Goal: Communication & Community: Answer question/provide support

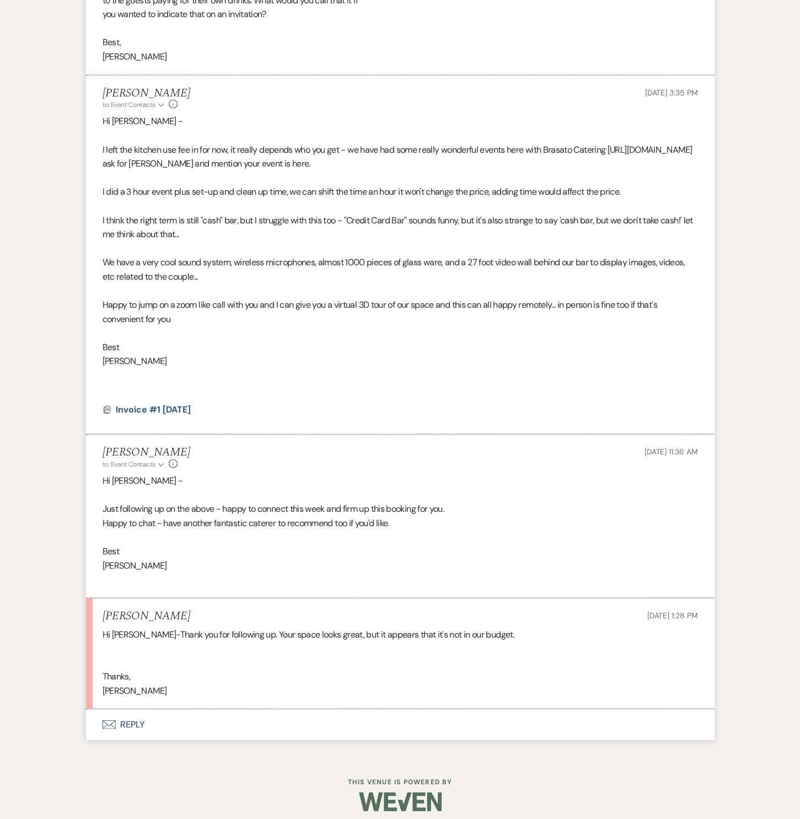
scroll to position [1751, 0]
click at [119, 726] on button "Envelope Reply" at bounding box center [400, 725] width 629 height 31
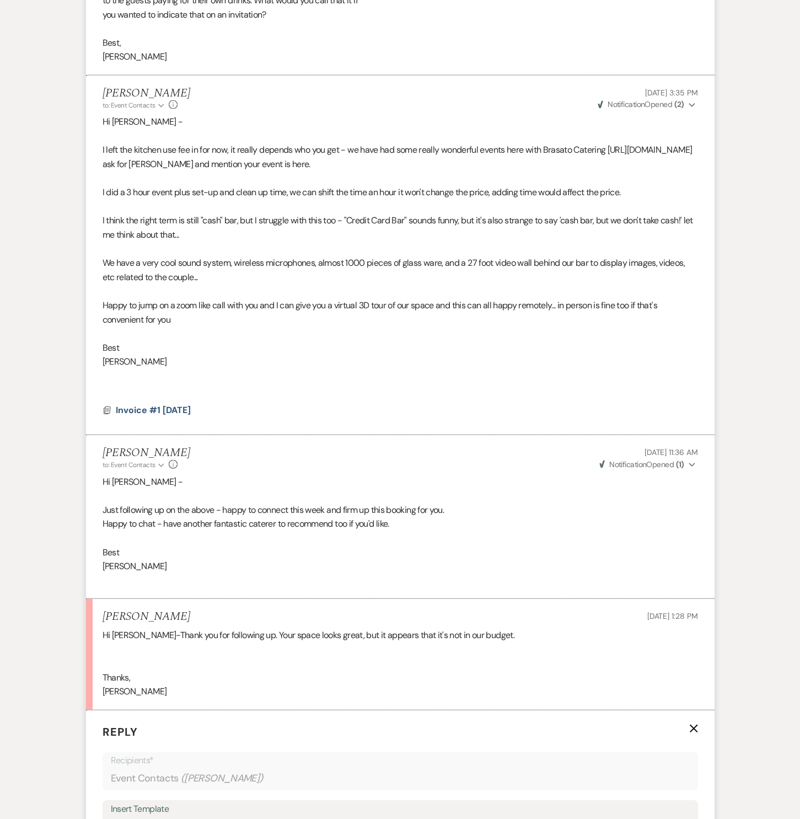
scroll to position [1918, 0]
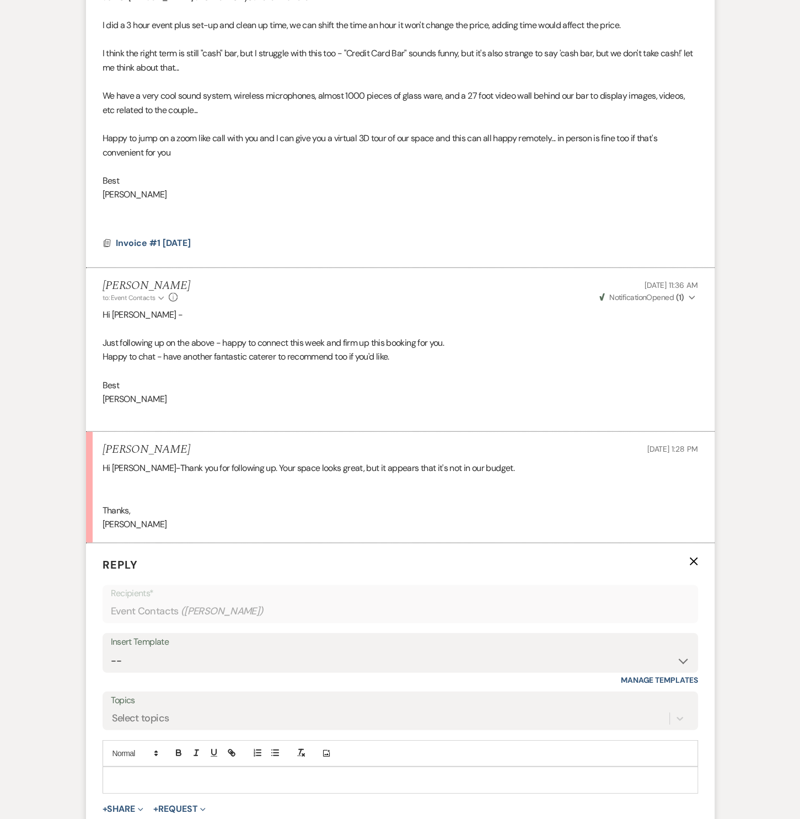
click at [122, 770] on div at bounding box center [400, 779] width 594 height 25
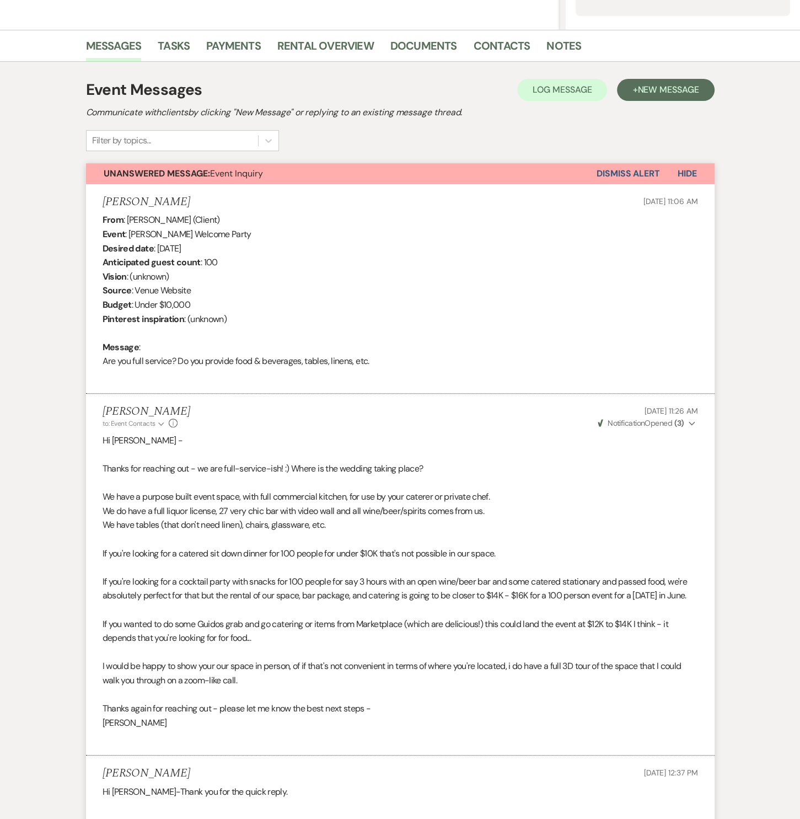
scroll to position [0, 0]
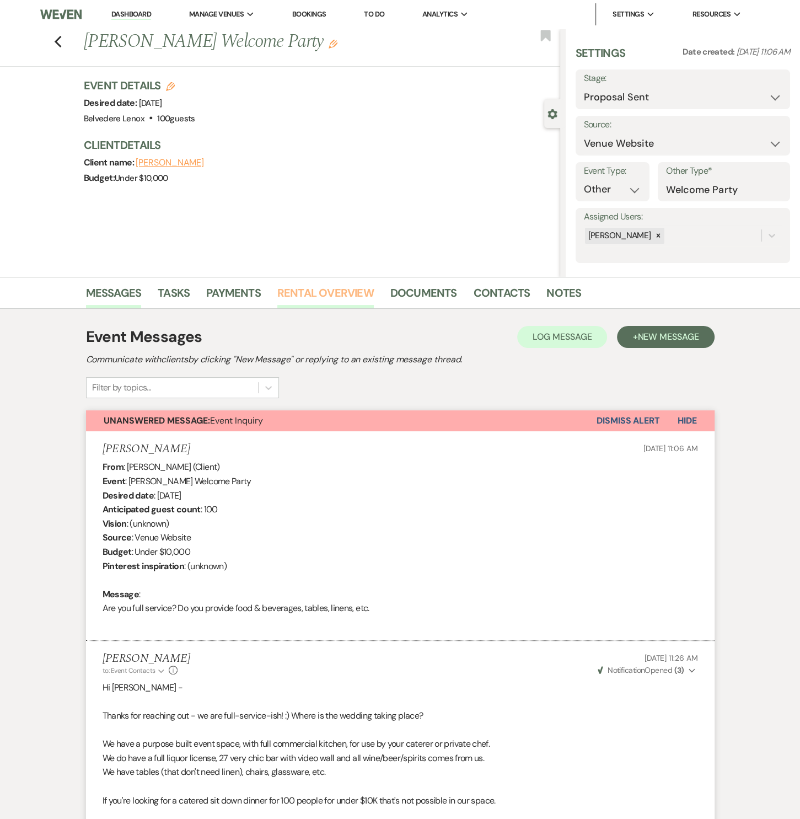
click at [309, 292] on link "Rental Overview" at bounding box center [325, 296] width 96 height 24
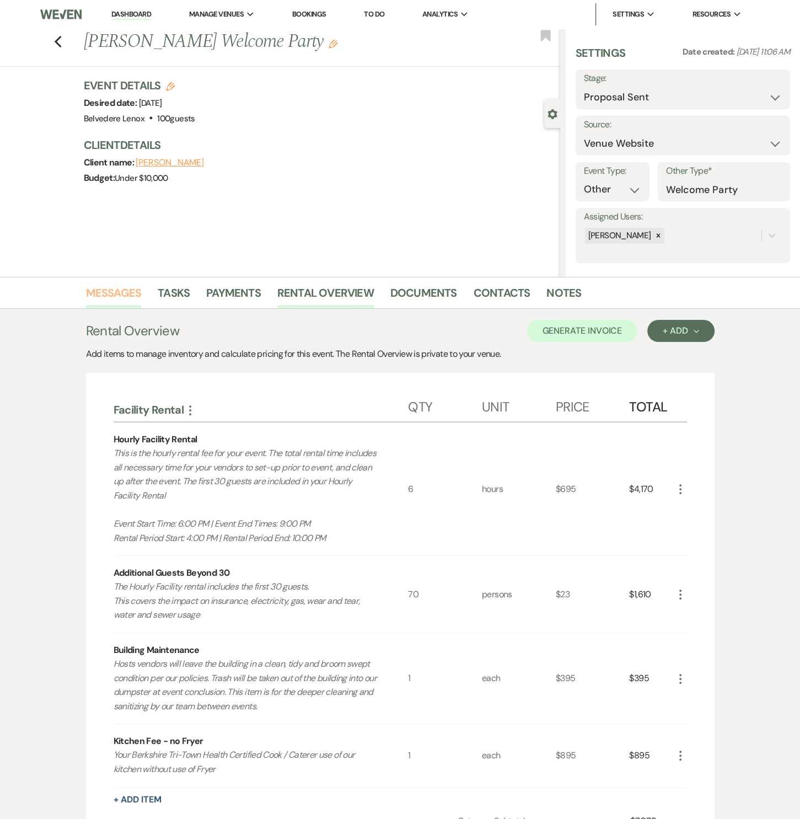
click at [116, 295] on link "Messages" at bounding box center [114, 296] width 56 height 24
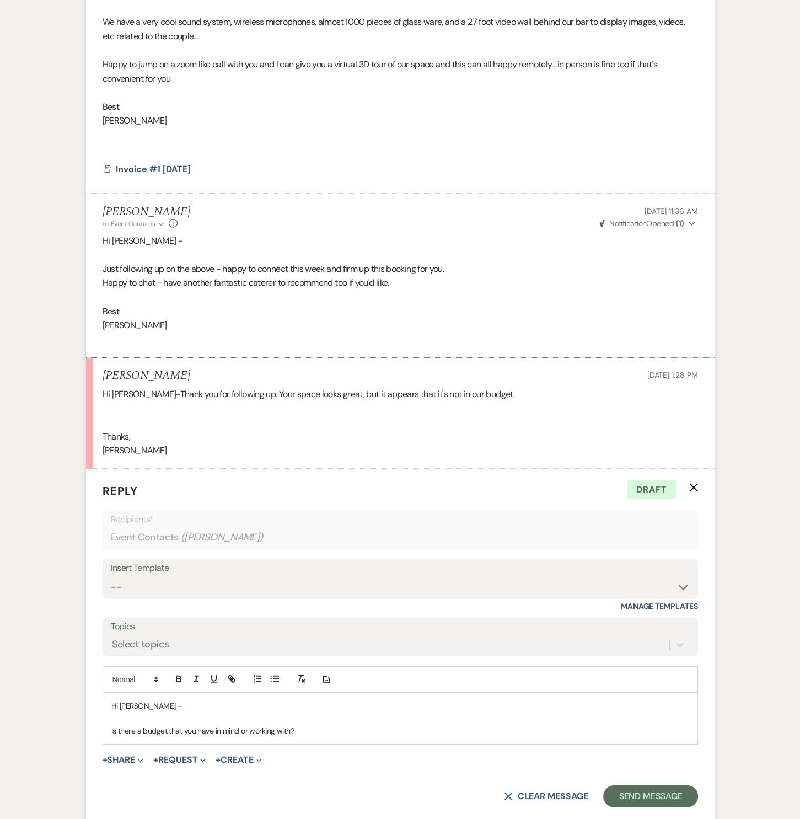
scroll to position [1993, 0]
click at [348, 730] on p "Is there a budget that you have in mind or working with?" at bounding box center [400, 729] width 578 height 12
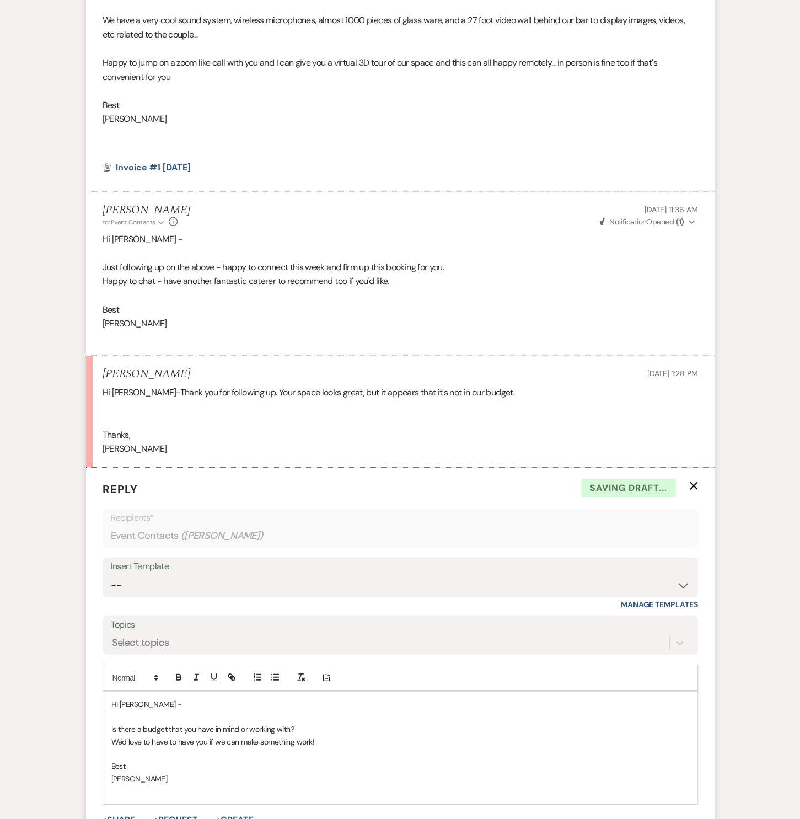
scroll to position [2154, 0]
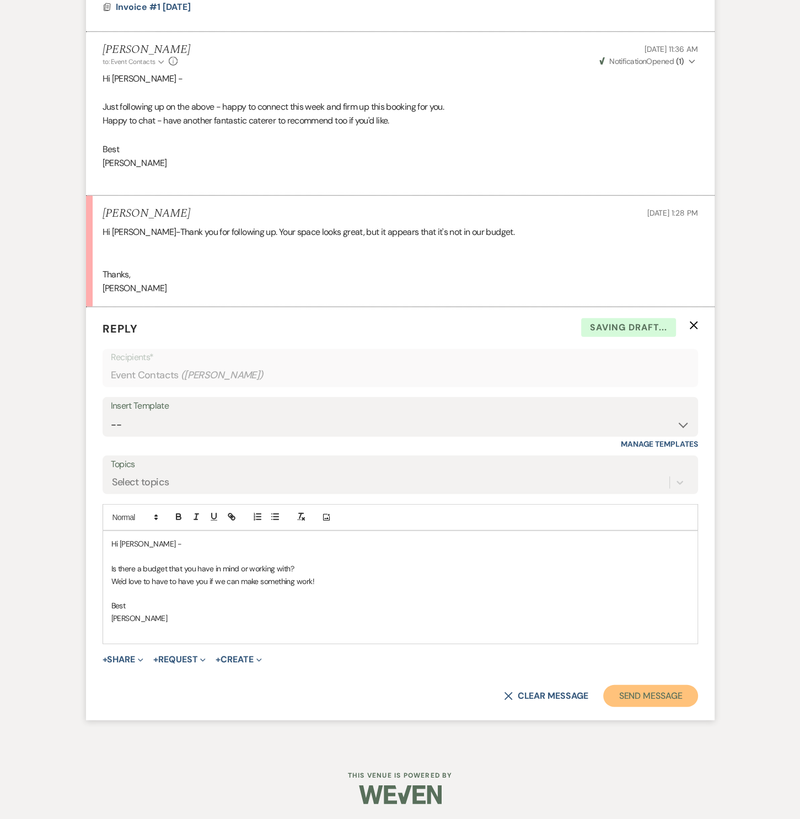
click at [694, 695] on button "Send Message" at bounding box center [650, 696] width 94 height 22
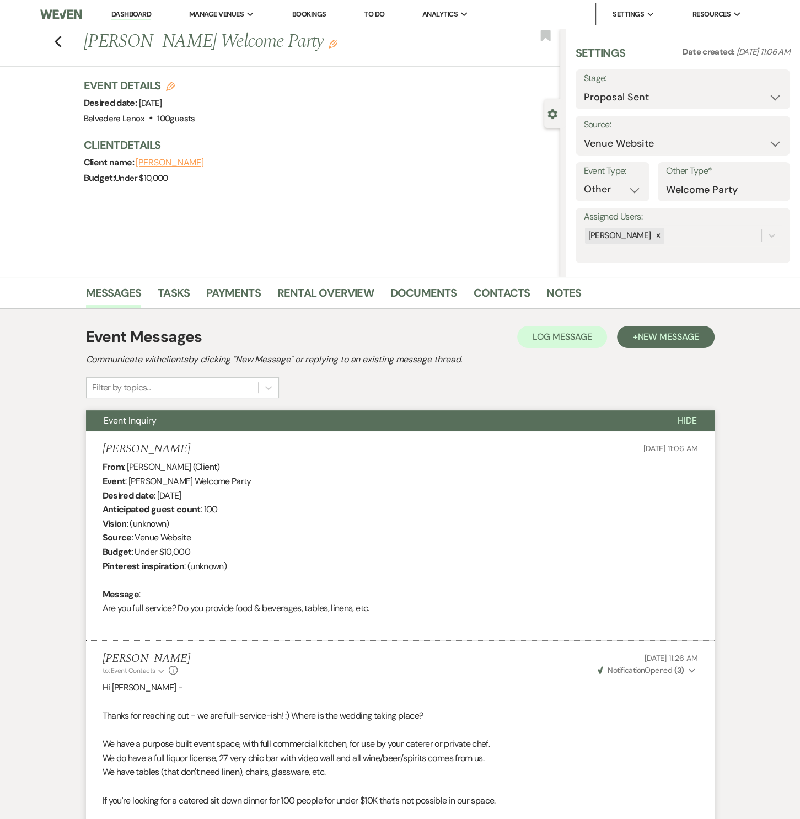
scroll to position [0, 0]
click at [60, 42] on use "button" at bounding box center [57, 42] width 7 height 12
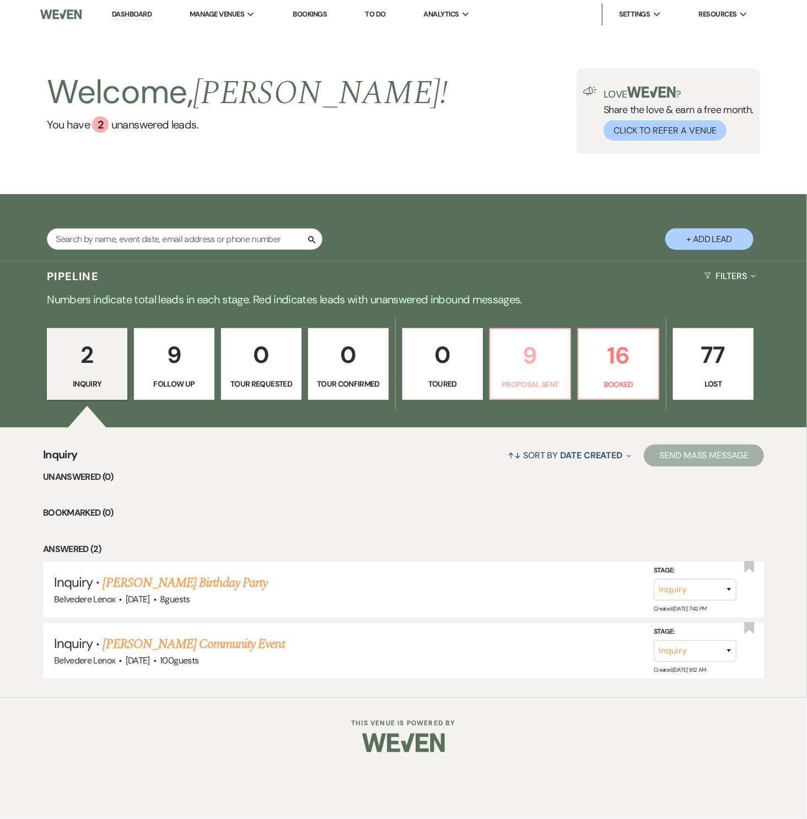
click at [544, 366] on p "9" at bounding box center [530, 355] width 66 height 37
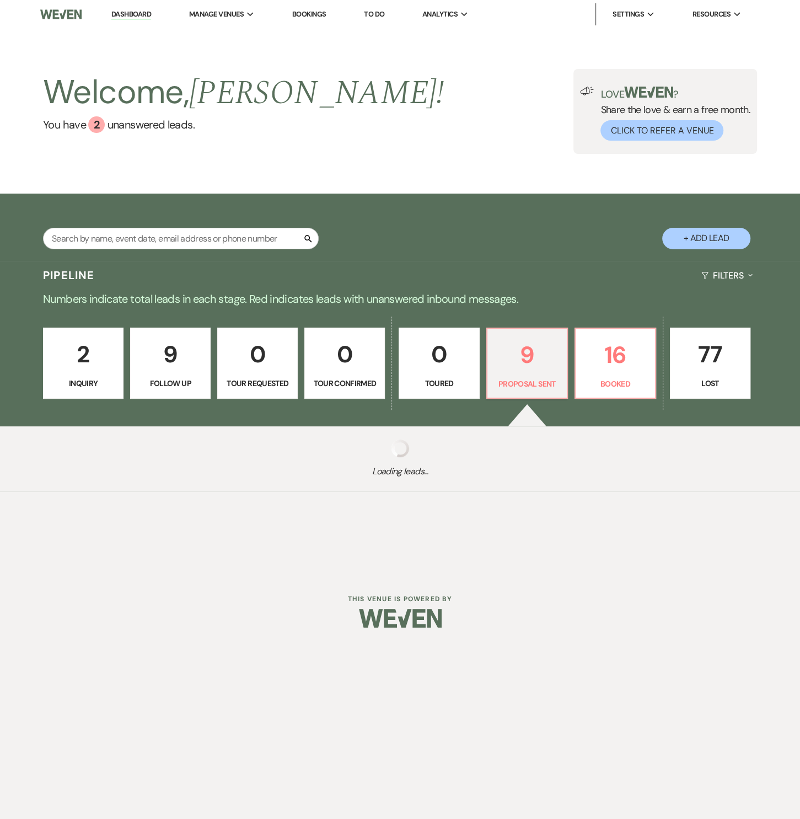
select select "6"
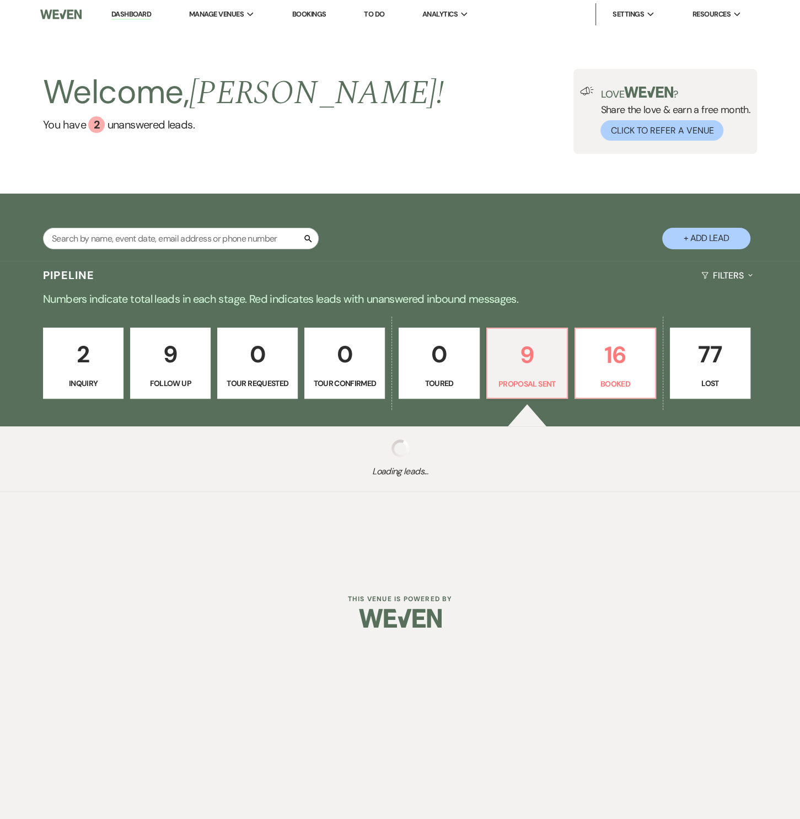
select select "6"
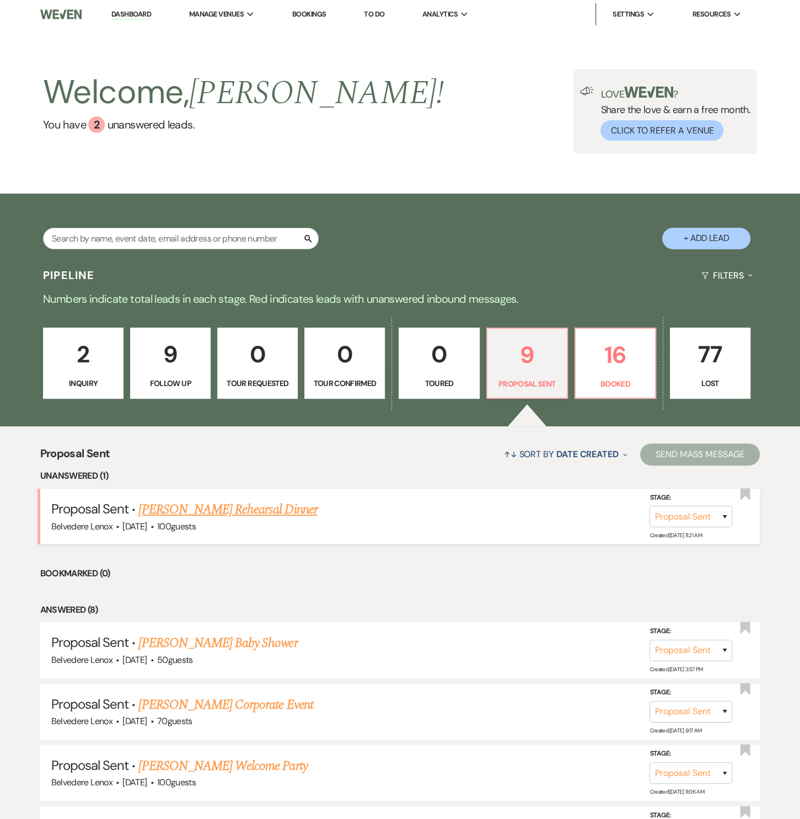
click at [264, 514] on link "[PERSON_NAME] Rehearsal Dinner" at bounding box center [227, 510] width 179 height 20
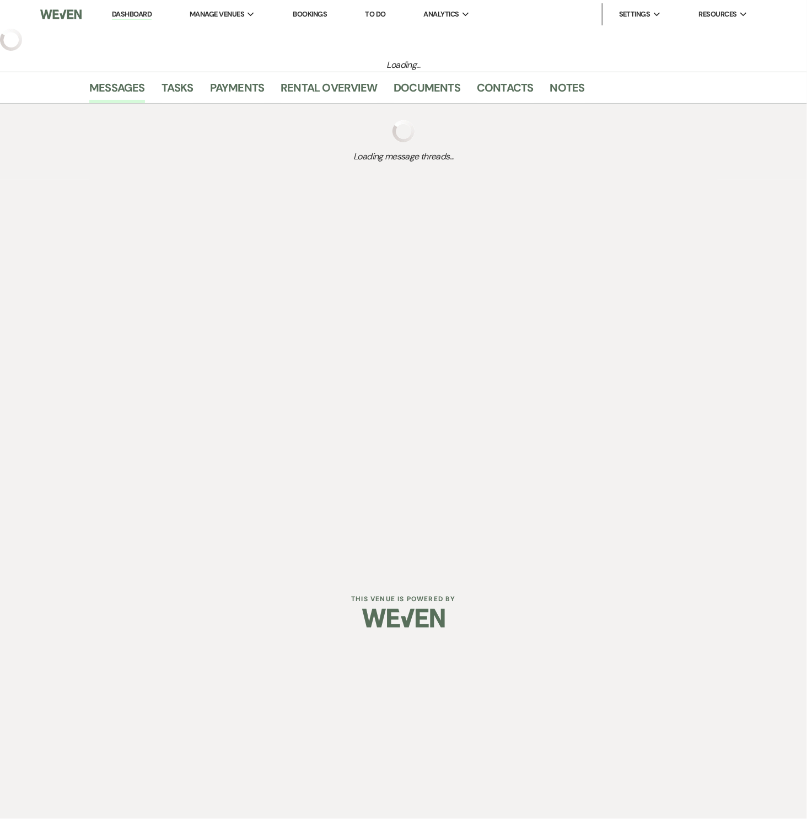
select select "6"
select select "5"
select select "11"
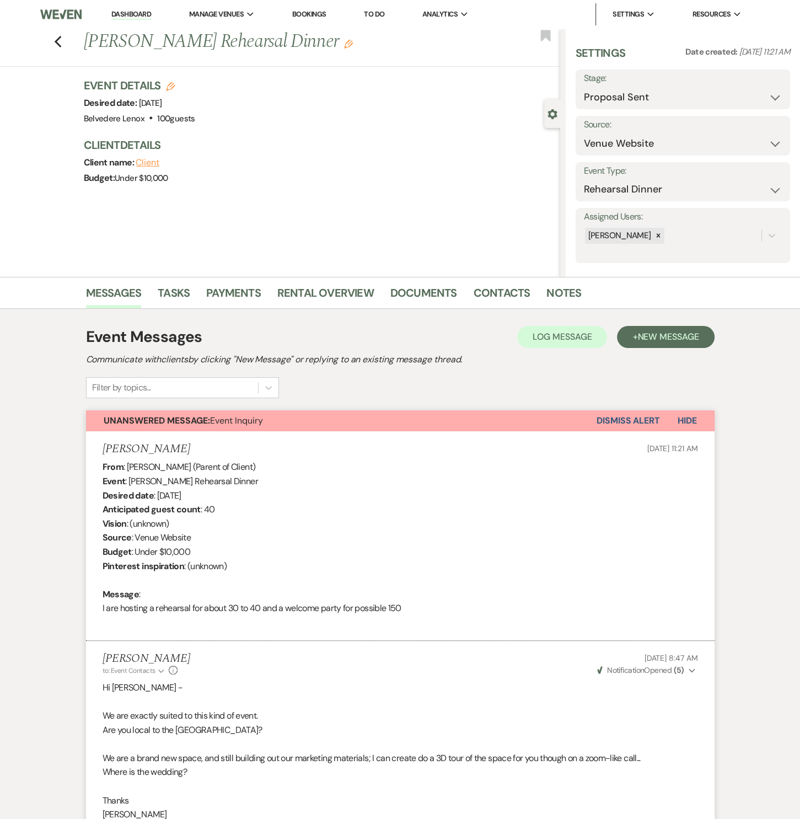
click at [615, 415] on button "Dismiss Alert" at bounding box center [628, 420] width 63 height 21
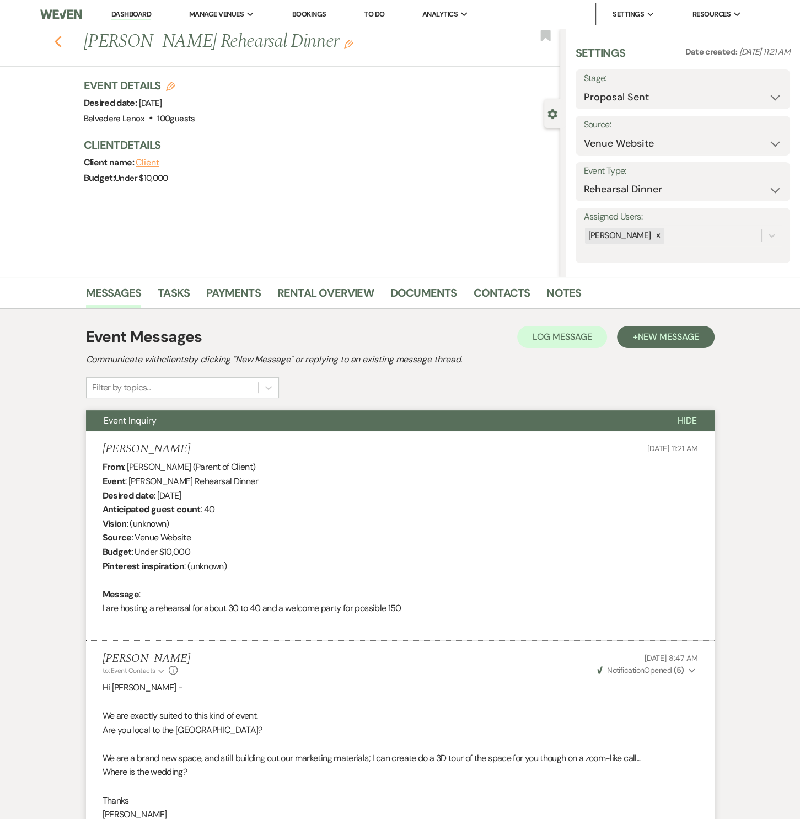
click at [60, 36] on icon "Previous" at bounding box center [58, 41] width 8 height 13
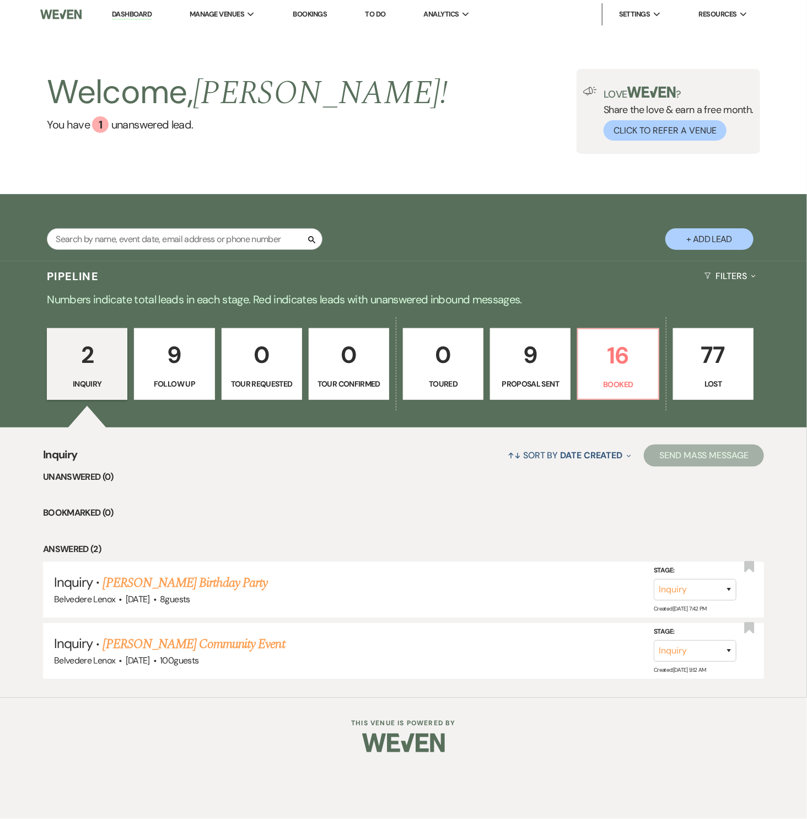
click at [94, 353] on p "2" at bounding box center [87, 354] width 66 height 37
click at [171, 578] on link "[PERSON_NAME] Birthday Party" at bounding box center [185, 583] width 165 height 20
select select "5"
select select "4"
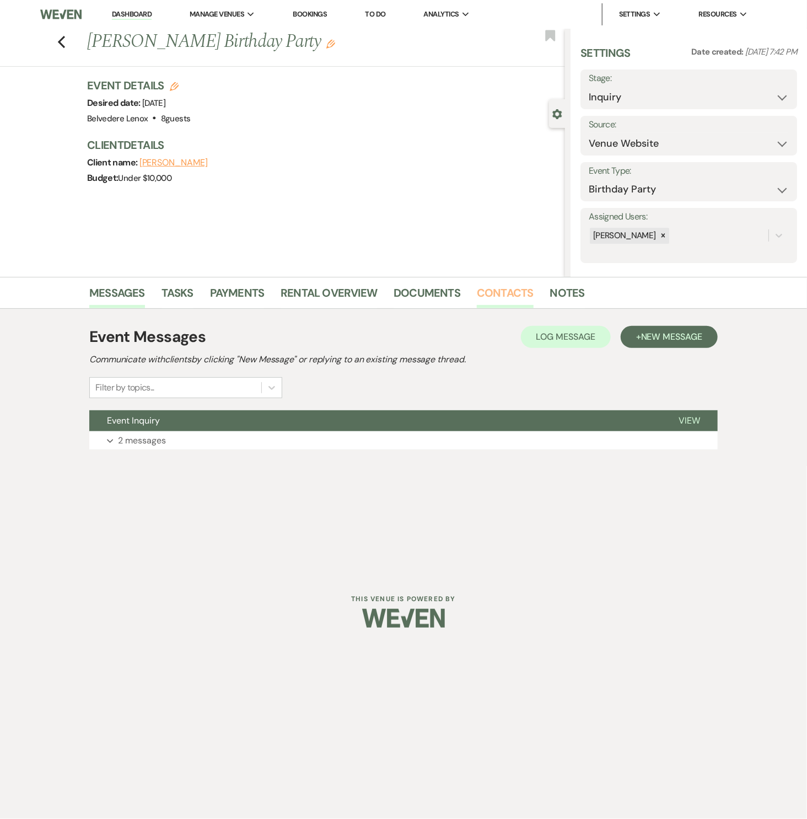
click at [513, 300] on link "Contacts" at bounding box center [505, 296] width 57 height 24
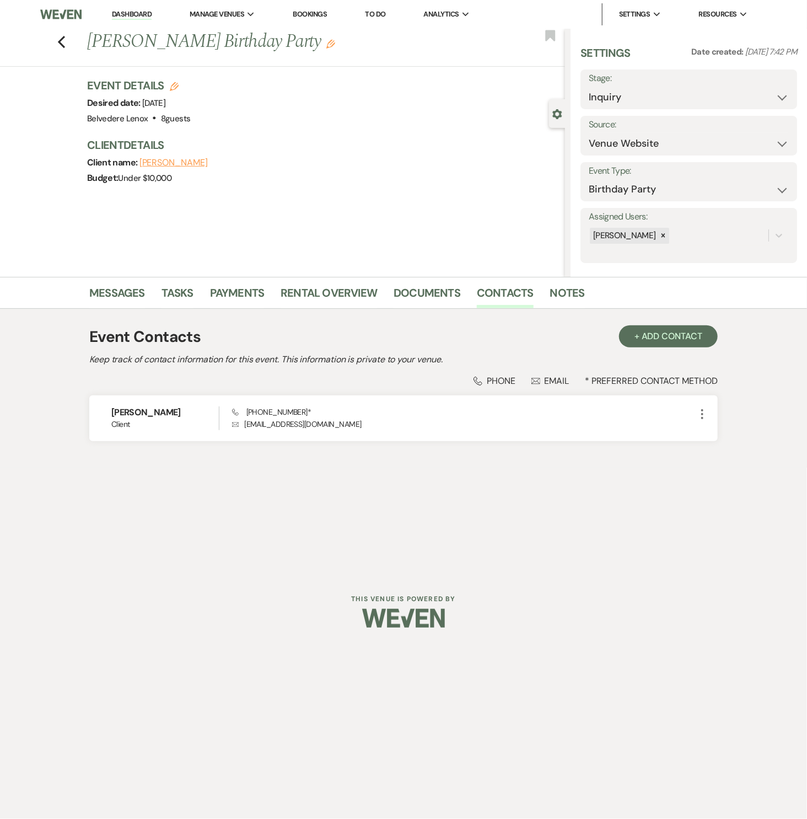
click at [64, 49] on div "Previous [PERSON_NAME] Birthday Party Edit Bookmark" at bounding box center [279, 48] width 571 height 38
click at [57, 46] on icon "Previous" at bounding box center [61, 41] width 8 height 13
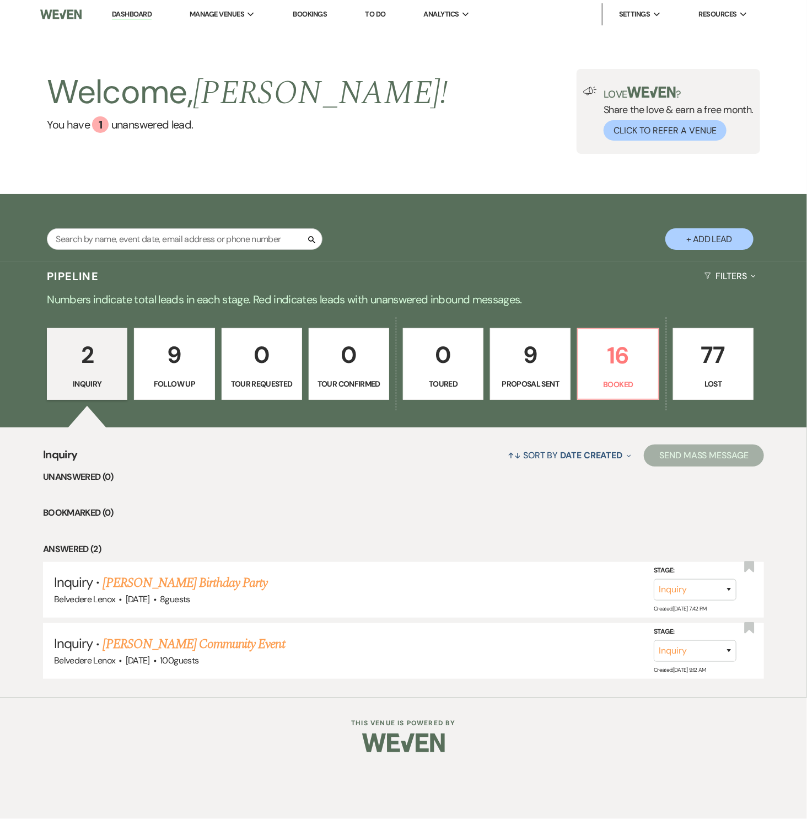
click at [173, 371] on p "9" at bounding box center [174, 354] width 66 height 37
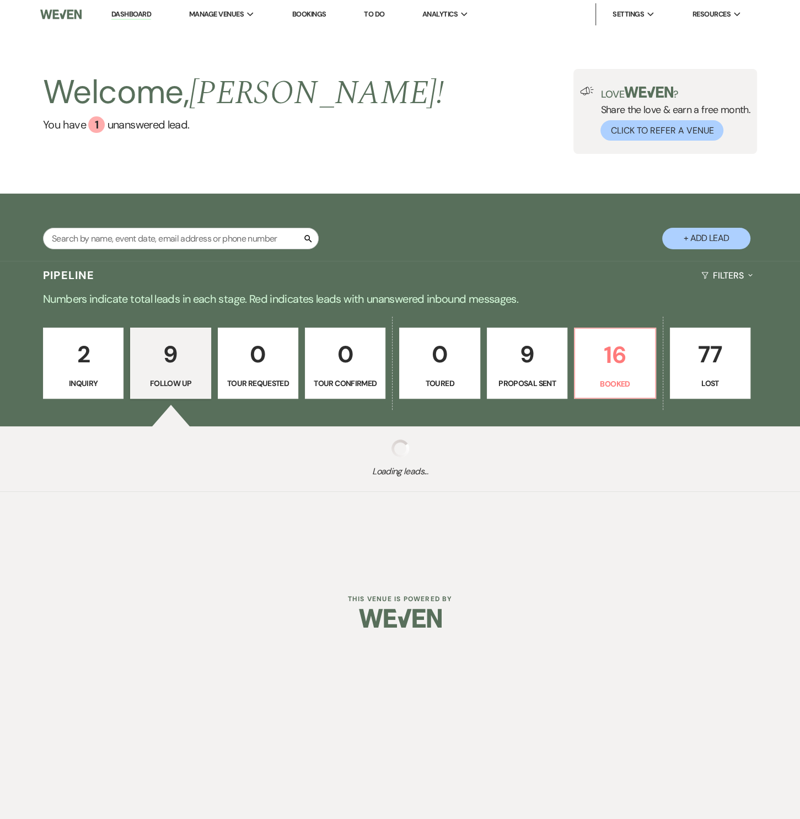
select select "9"
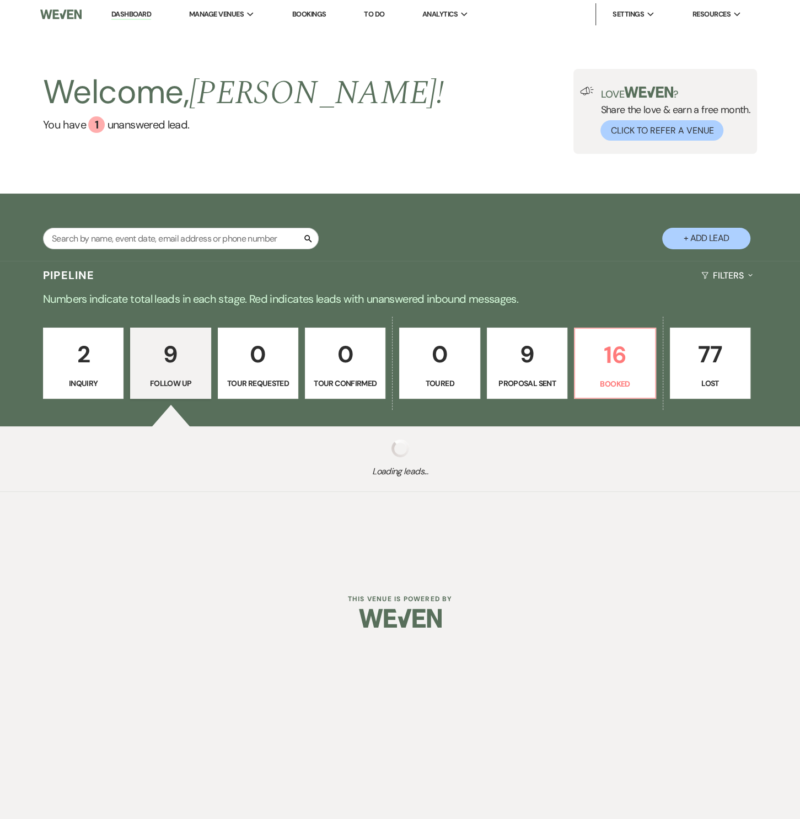
select select "9"
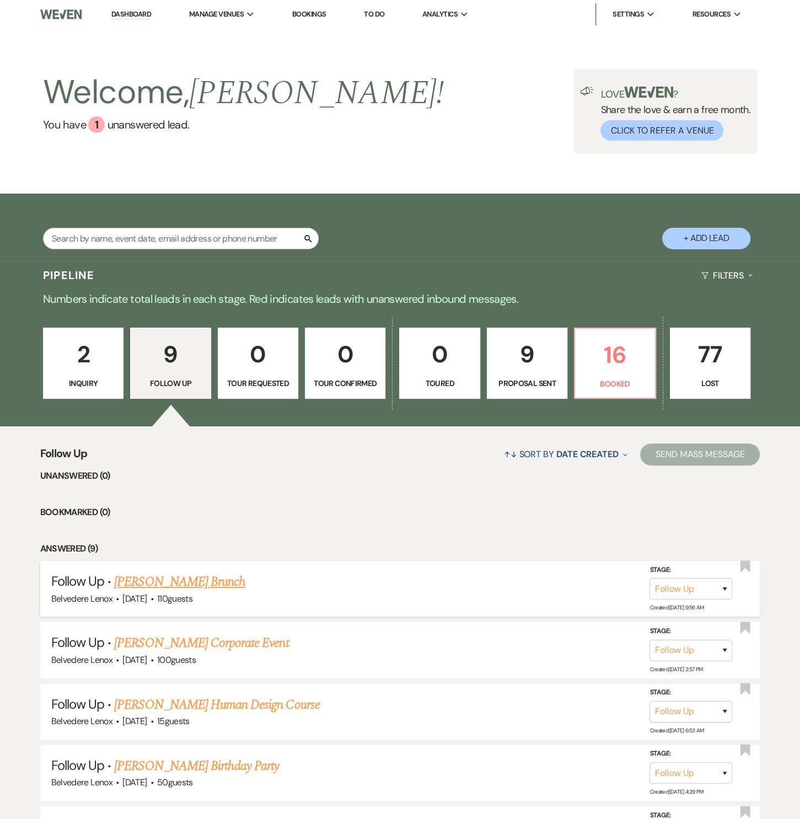
click at [197, 585] on link "[PERSON_NAME] Brunch" at bounding box center [179, 582] width 131 height 20
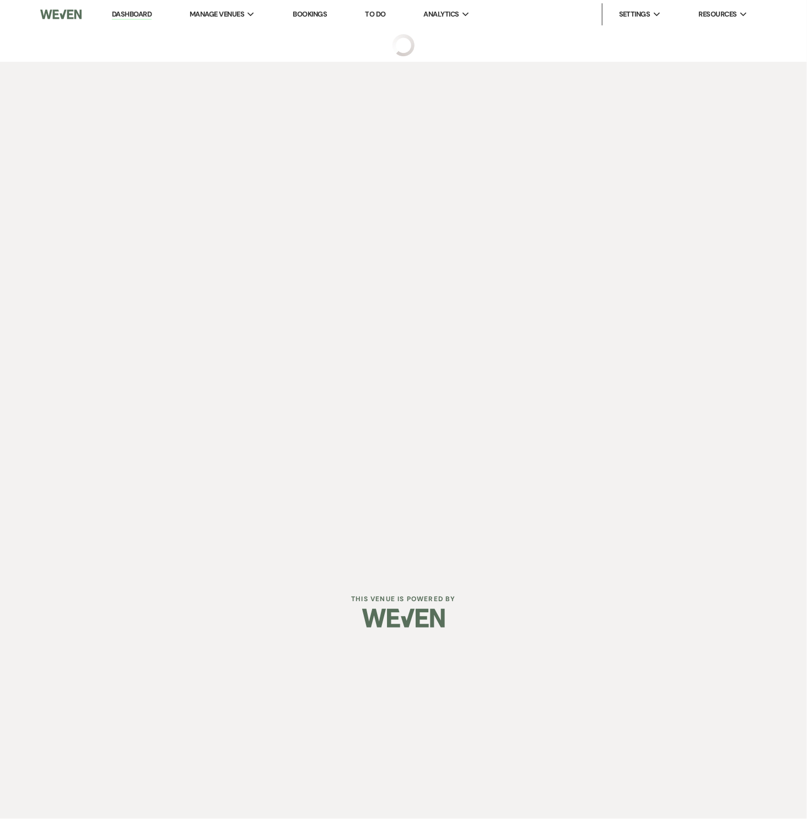
select select "9"
select select "5"
select select "6"
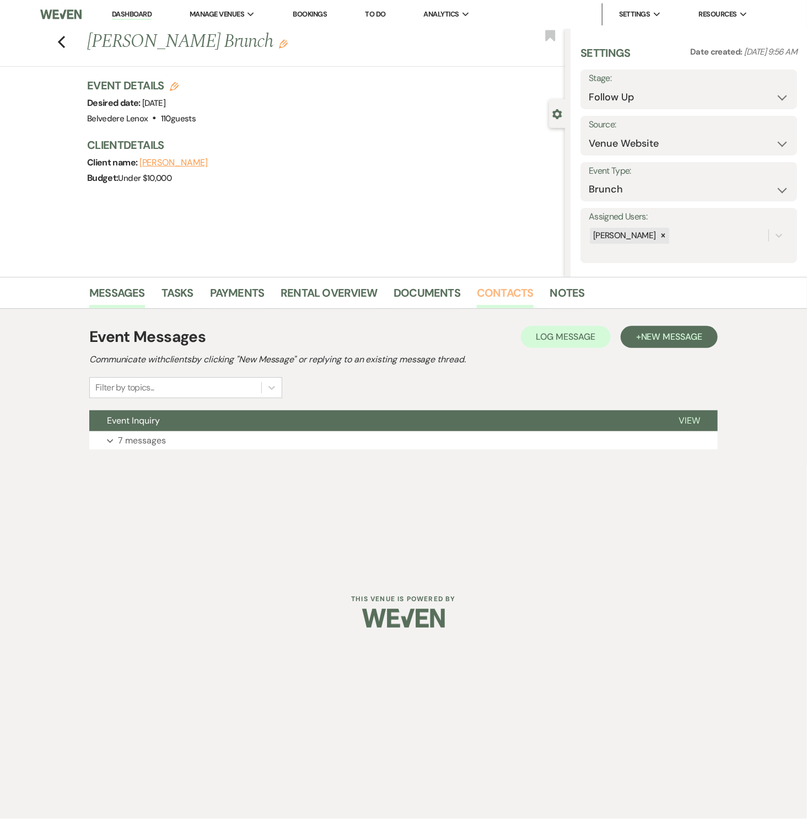
click at [505, 300] on link "Contacts" at bounding box center [505, 296] width 57 height 24
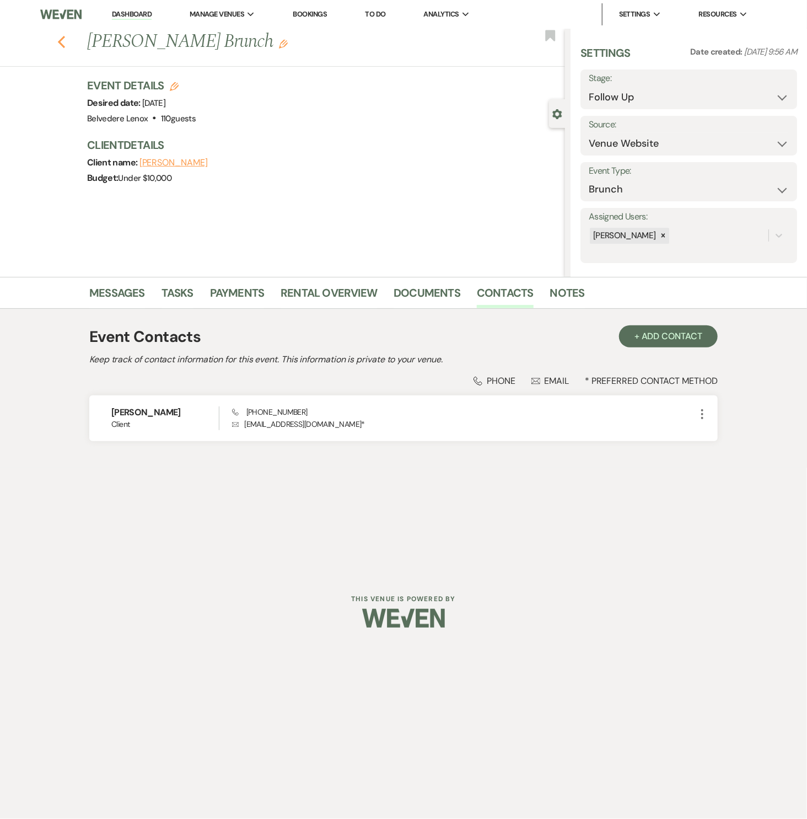
click at [63, 46] on use "button" at bounding box center [61, 42] width 7 height 12
select select "9"
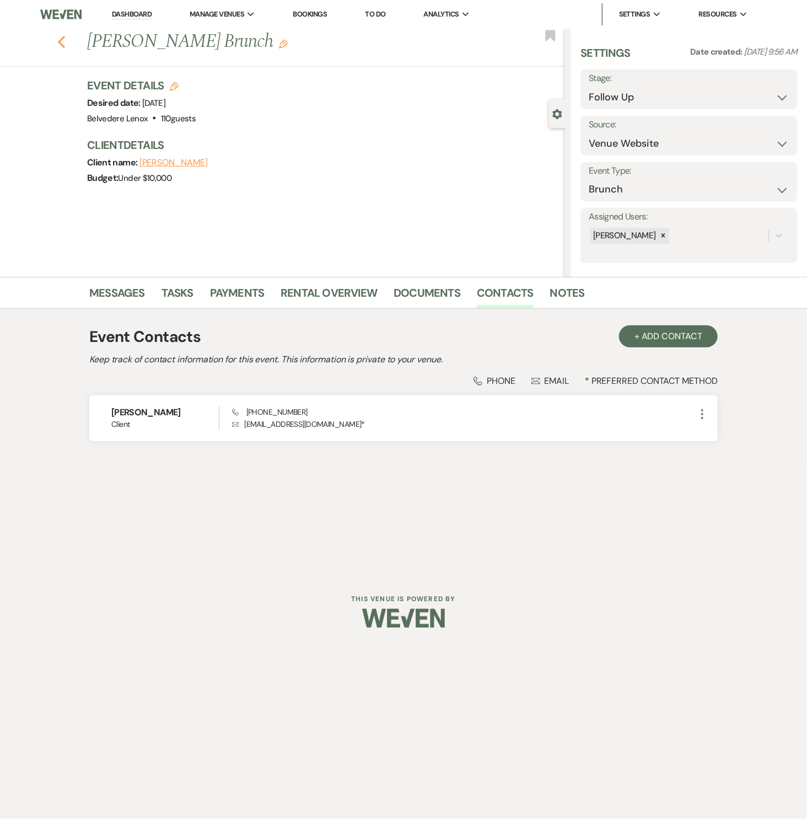
select select "9"
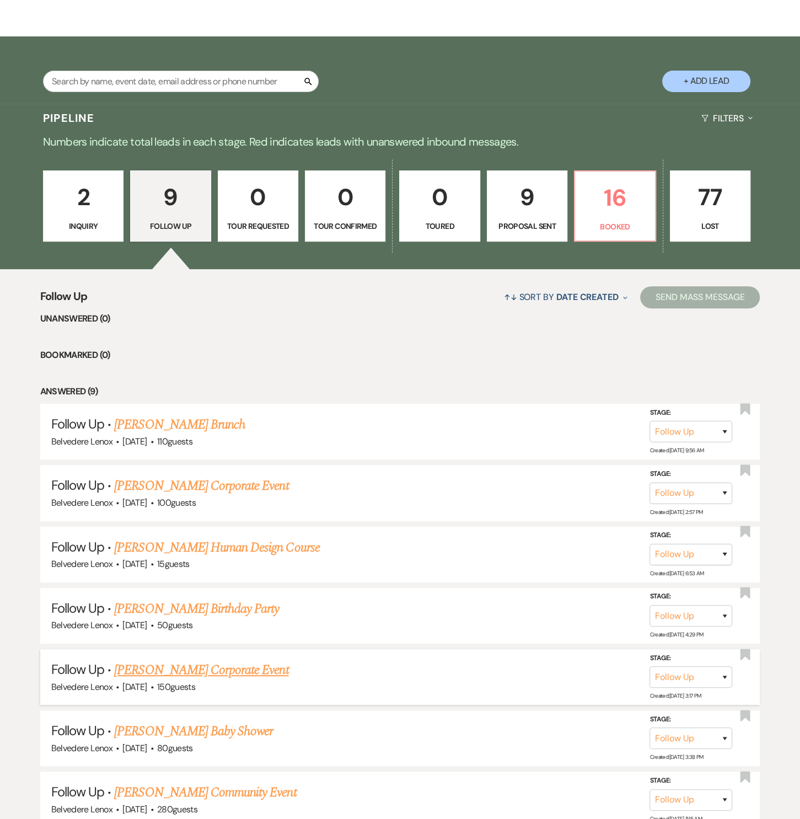
scroll to position [167, 0]
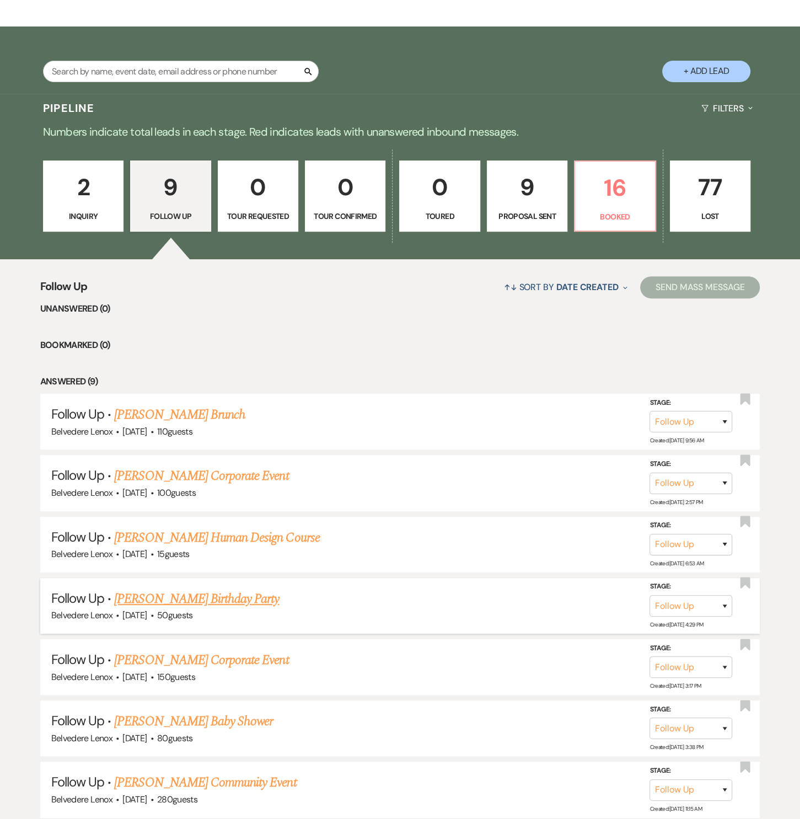
click at [216, 597] on link "[PERSON_NAME] Birthday Party" at bounding box center [196, 599] width 165 height 20
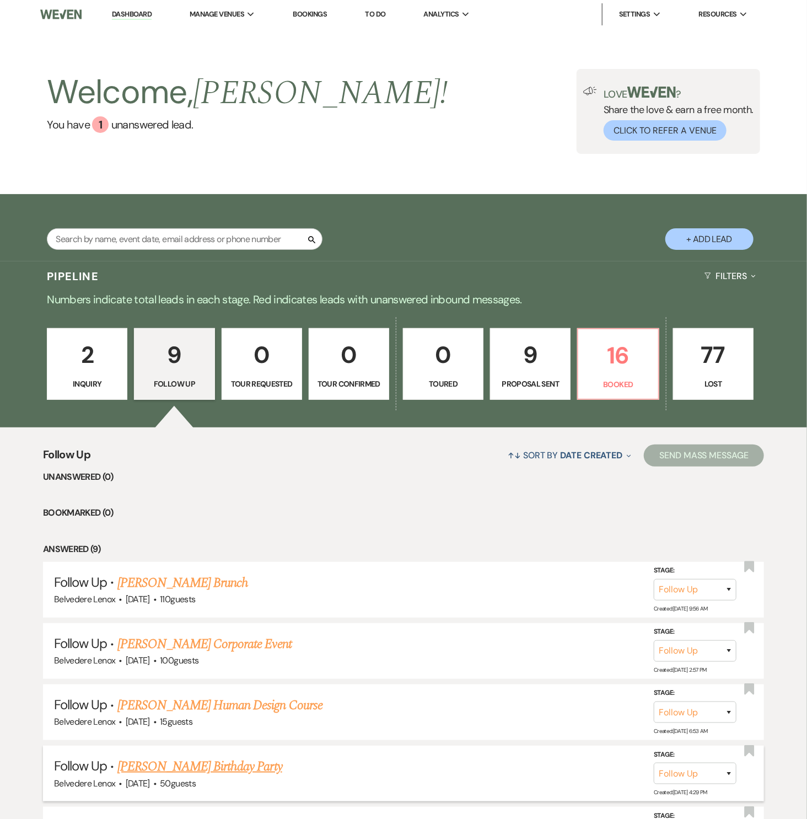
select select "9"
select select "5"
select select "4"
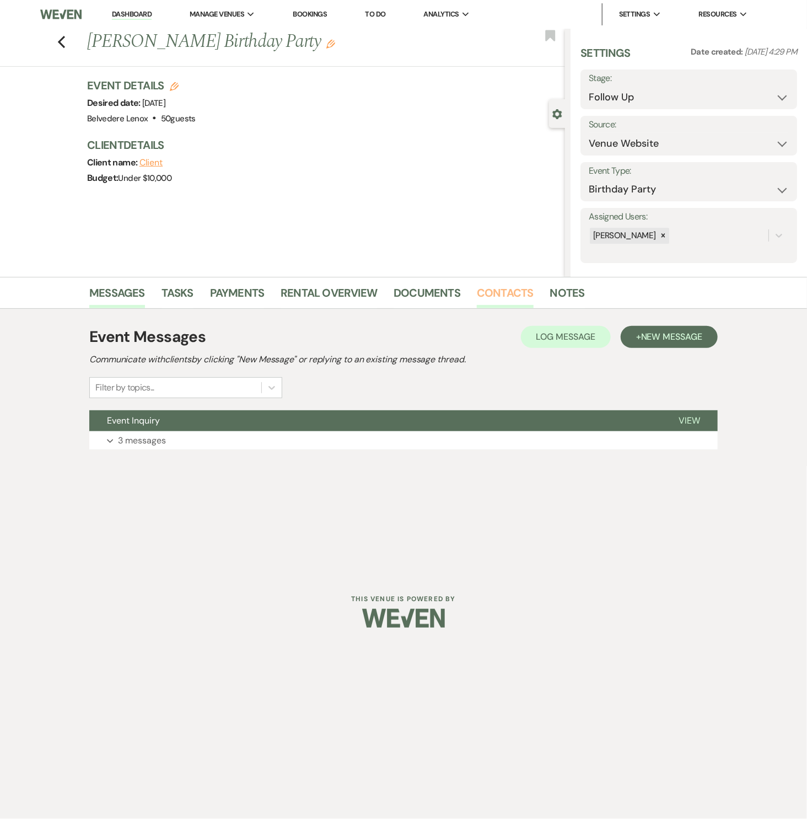
click at [516, 291] on link "Contacts" at bounding box center [505, 296] width 57 height 24
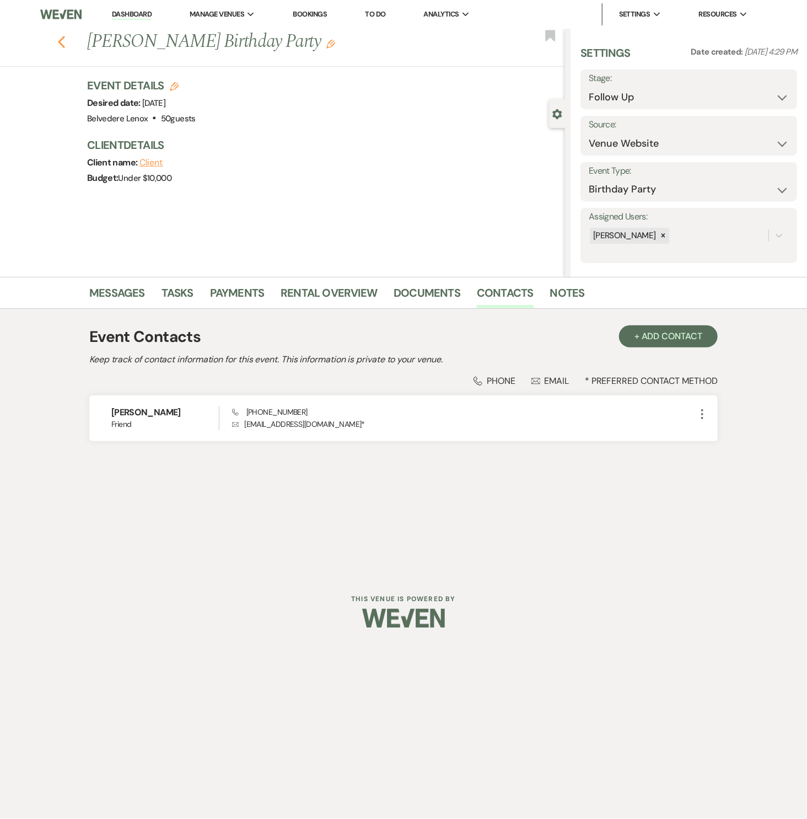
click at [58, 42] on icon "Previous" at bounding box center [61, 41] width 8 height 13
select select "9"
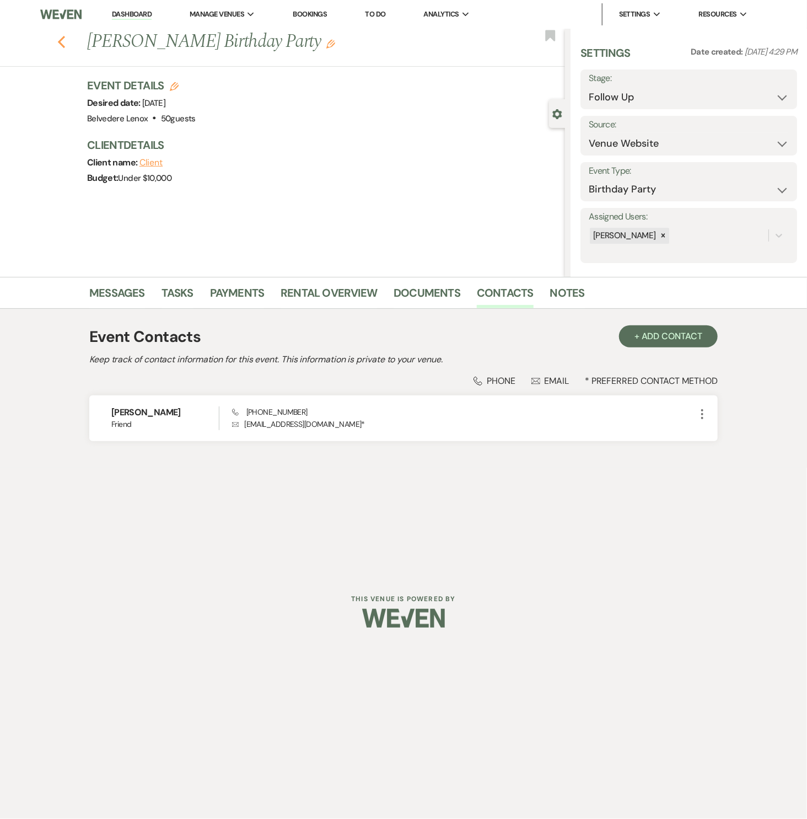
select select "9"
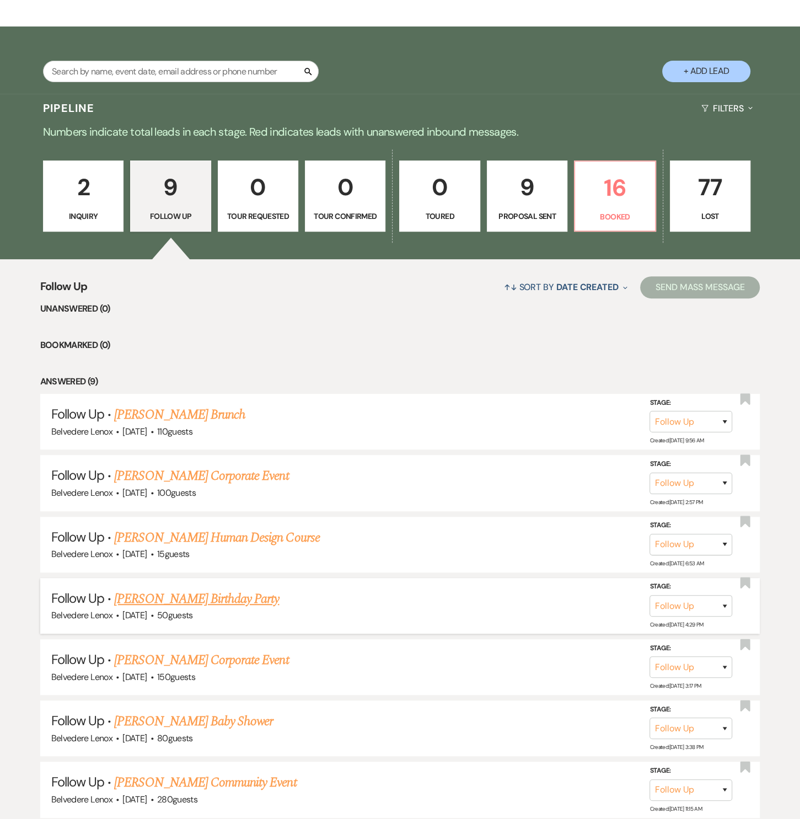
scroll to position [334, 0]
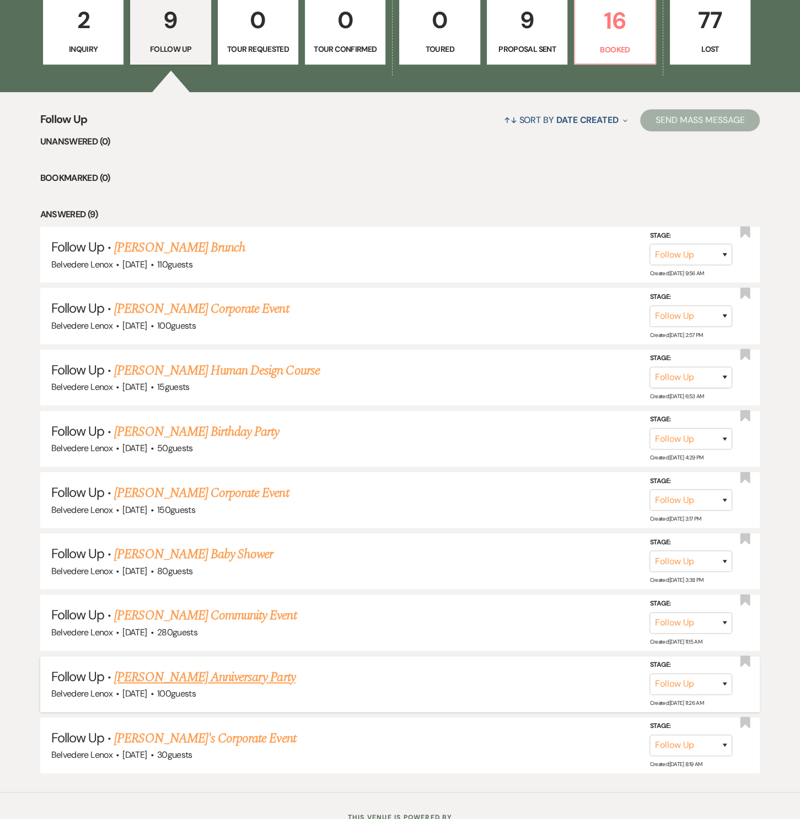
click at [208, 667] on link "[PERSON_NAME] Anniversary Party" at bounding box center [204, 677] width 181 height 20
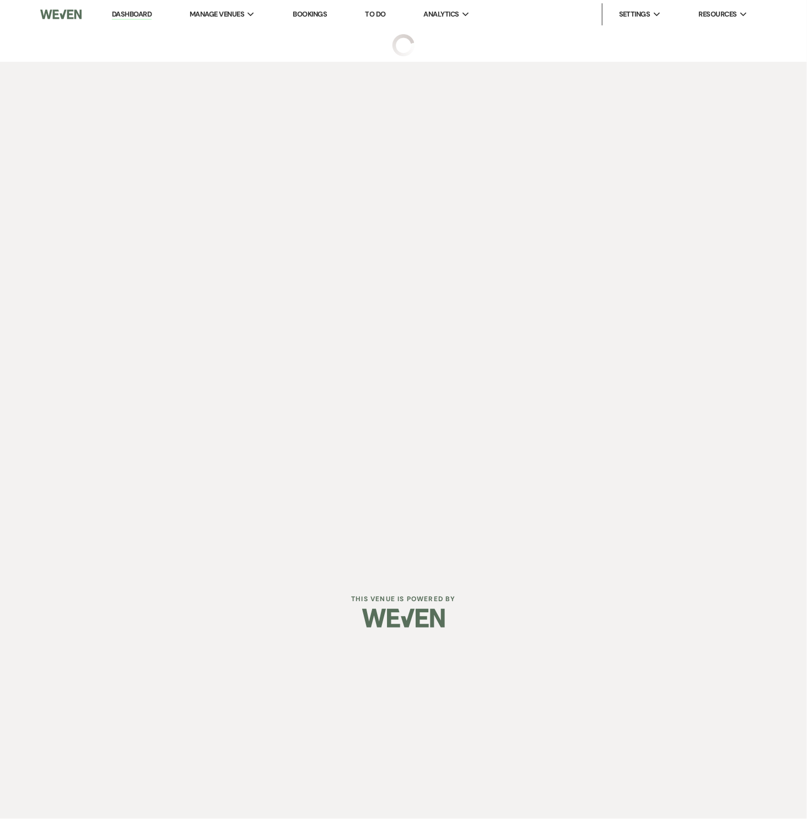
select select "9"
select select "5"
select select "17"
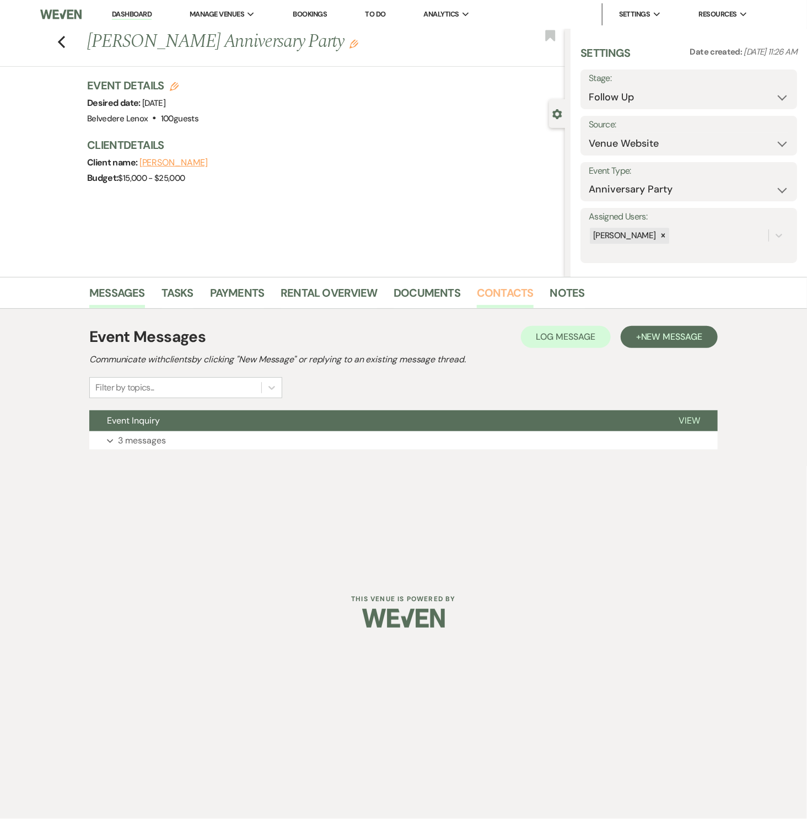
click at [503, 294] on link "Contacts" at bounding box center [505, 296] width 57 height 24
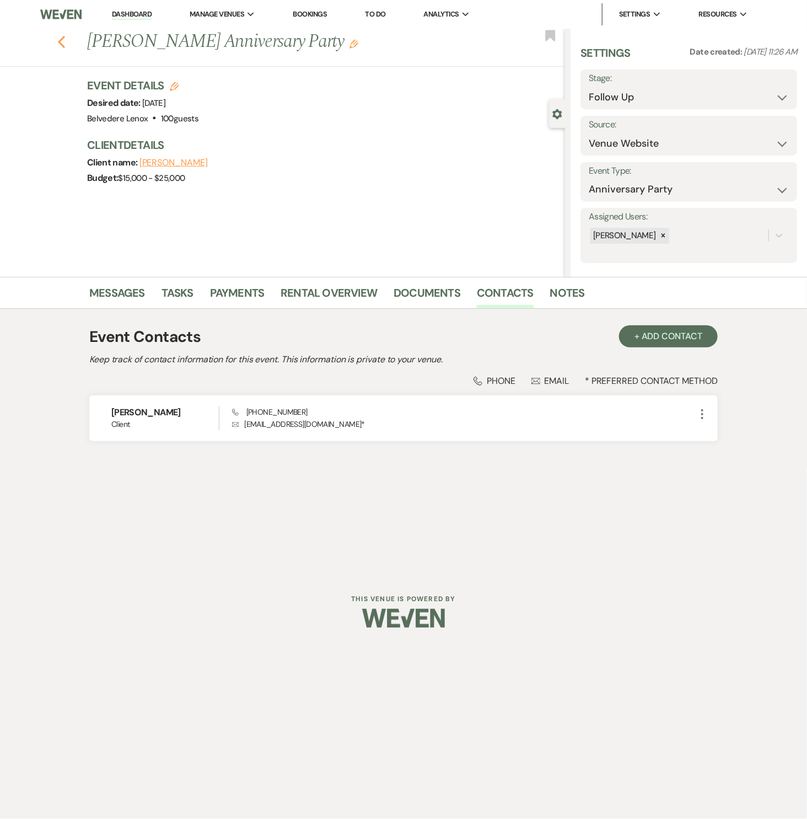
click at [60, 41] on icon "Previous" at bounding box center [61, 41] width 8 height 13
select select "9"
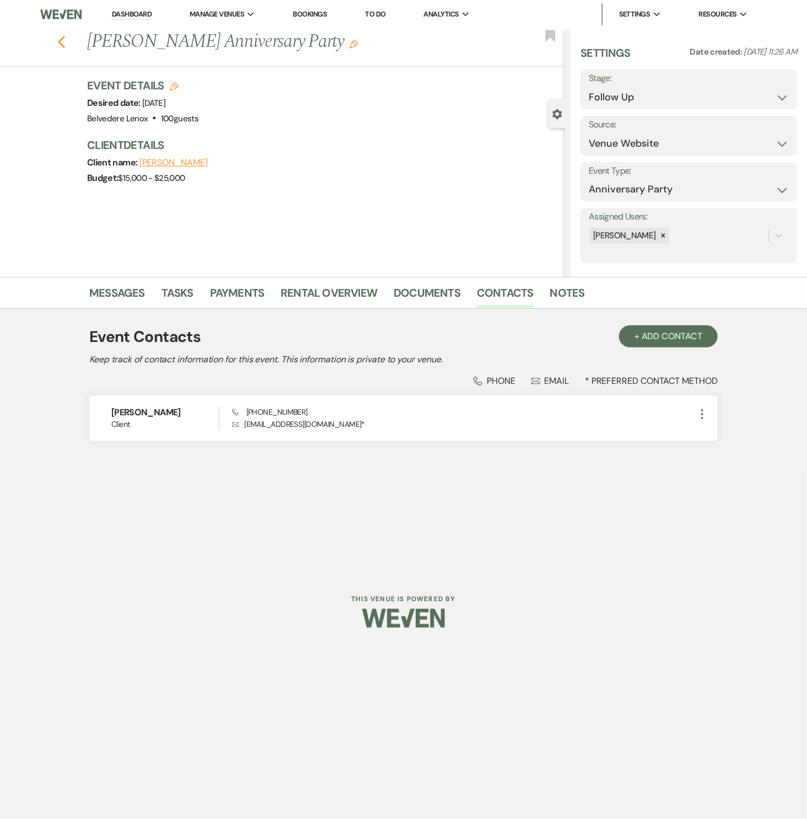
select select "9"
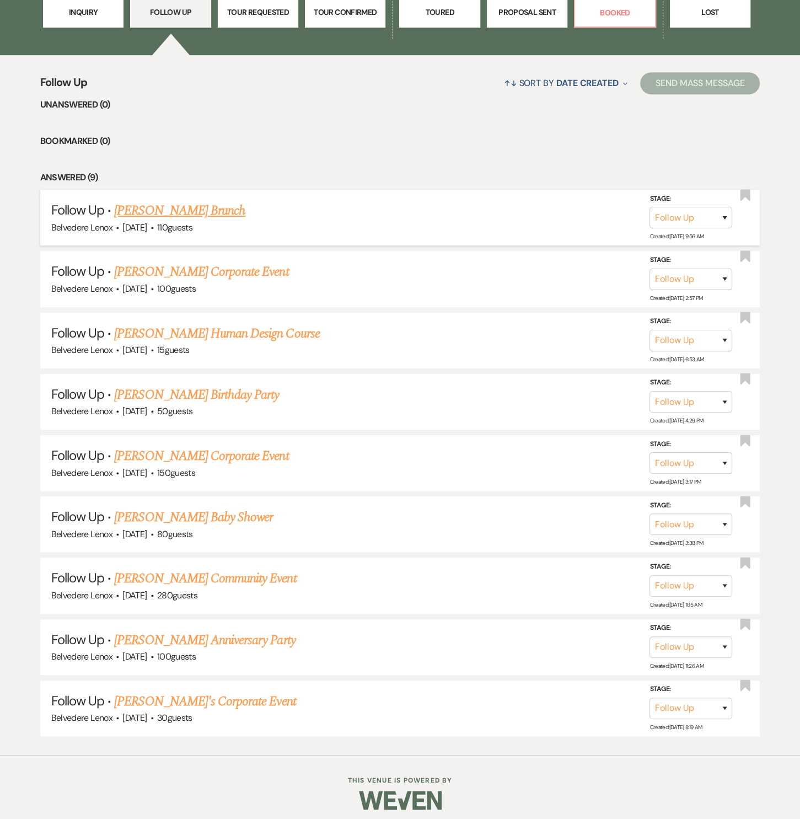
scroll to position [204, 0]
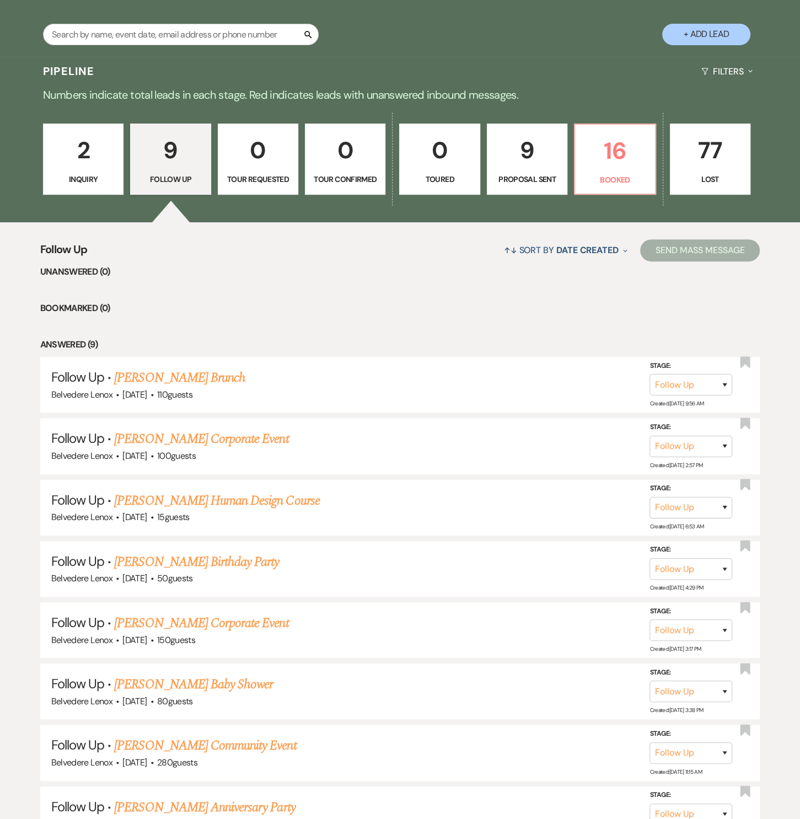
click at [528, 164] on p "9" at bounding box center [527, 150] width 66 height 37
select select "6"
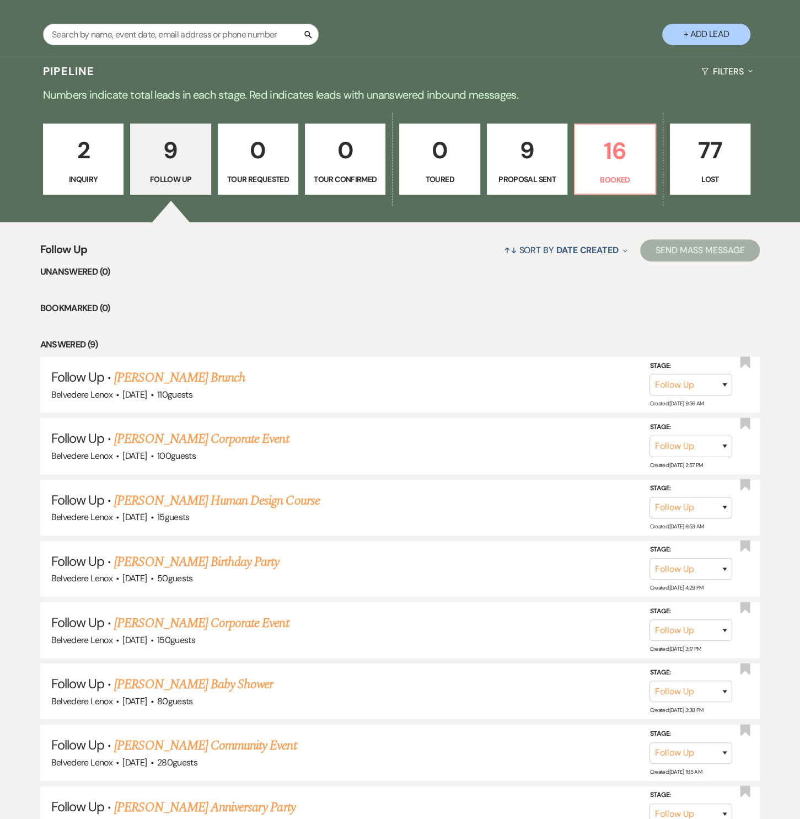
select select "6"
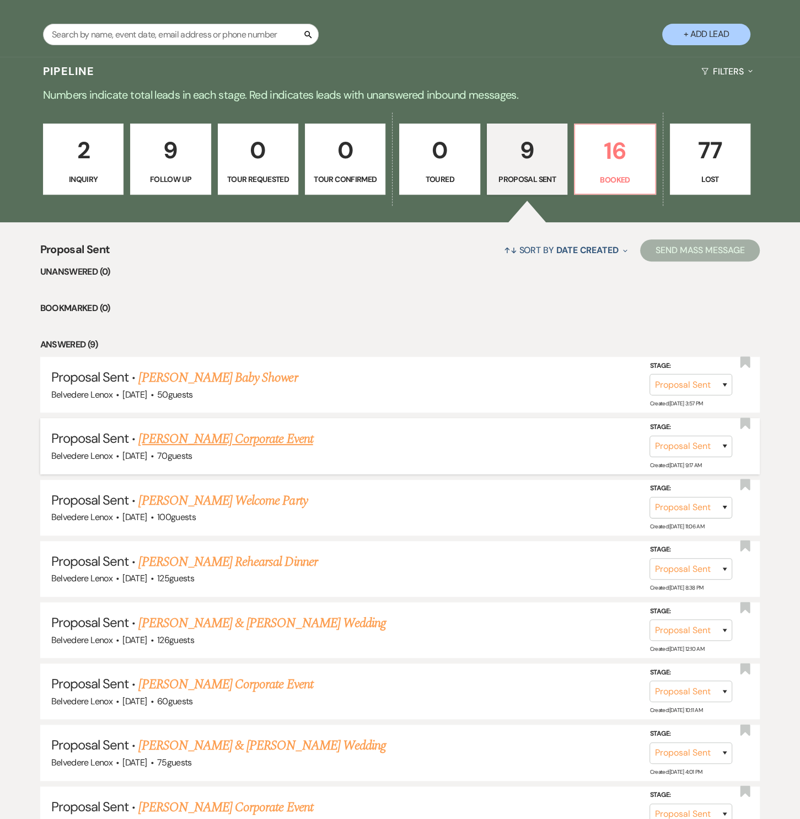
scroll to position [371, 0]
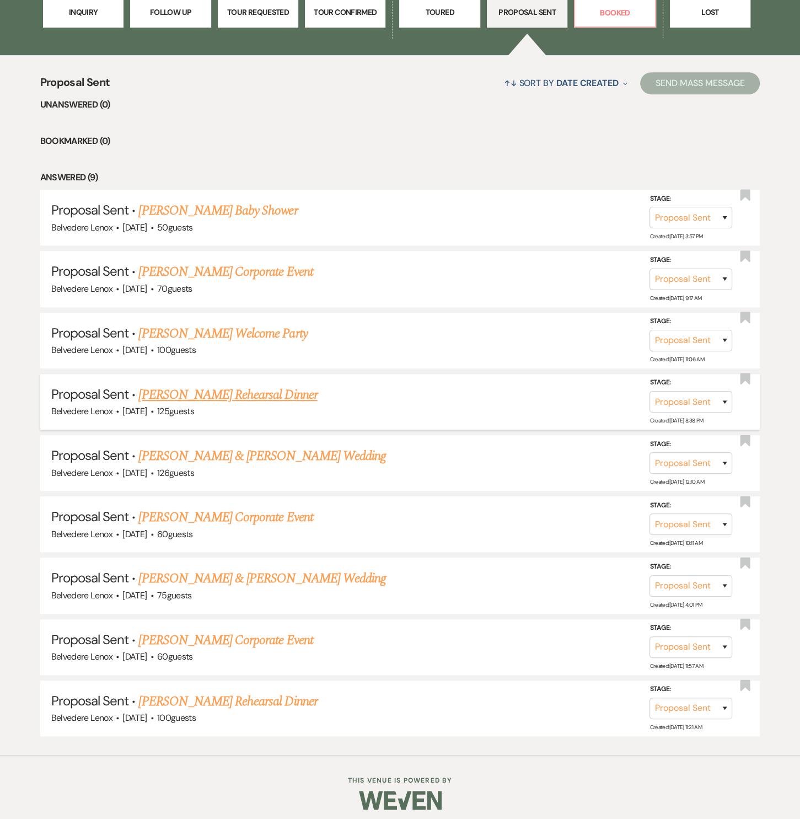
click at [203, 398] on link "[PERSON_NAME] Rehearsal Dinner" at bounding box center [227, 395] width 179 height 20
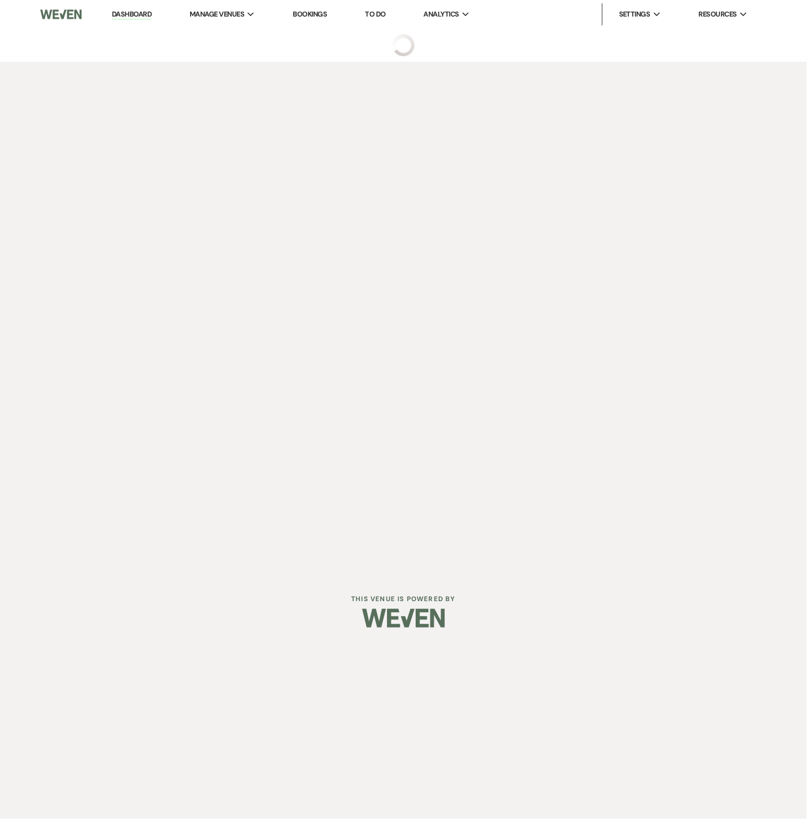
select select "6"
select select "5"
select select "11"
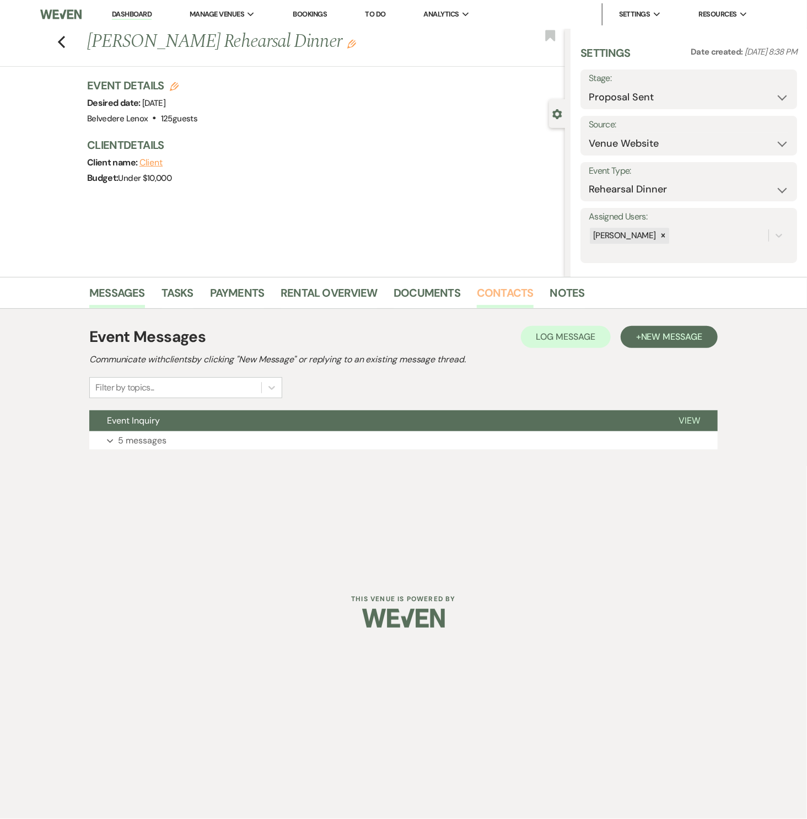
click at [477, 290] on link "Contacts" at bounding box center [505, 296] width 57 height 24
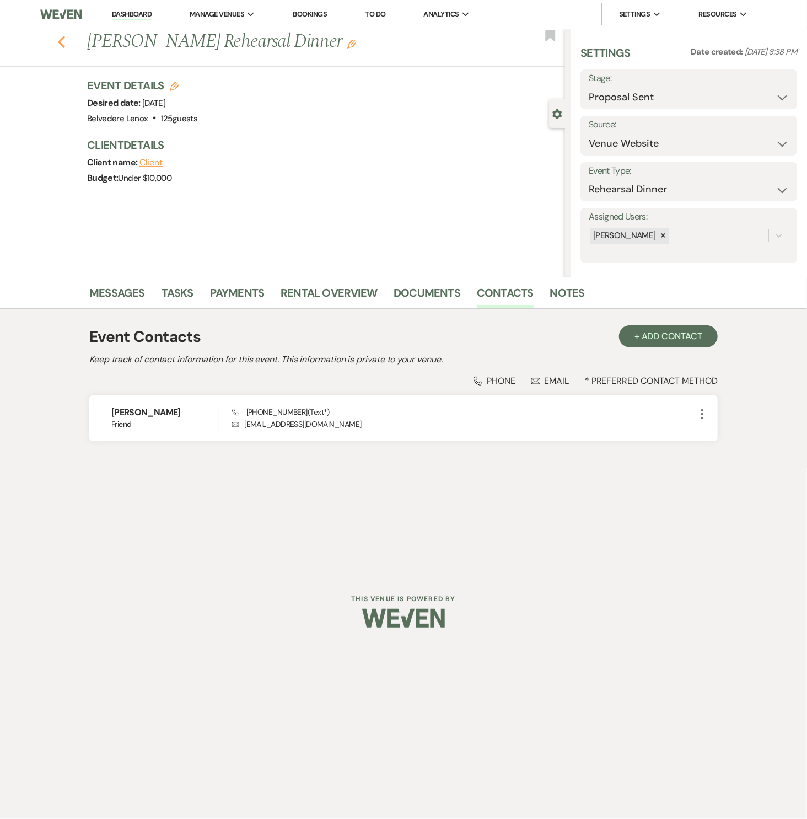
click at [64, 45] on icon "Previous" at bounding box center [61, 41] width 8 height 13
select select "6"
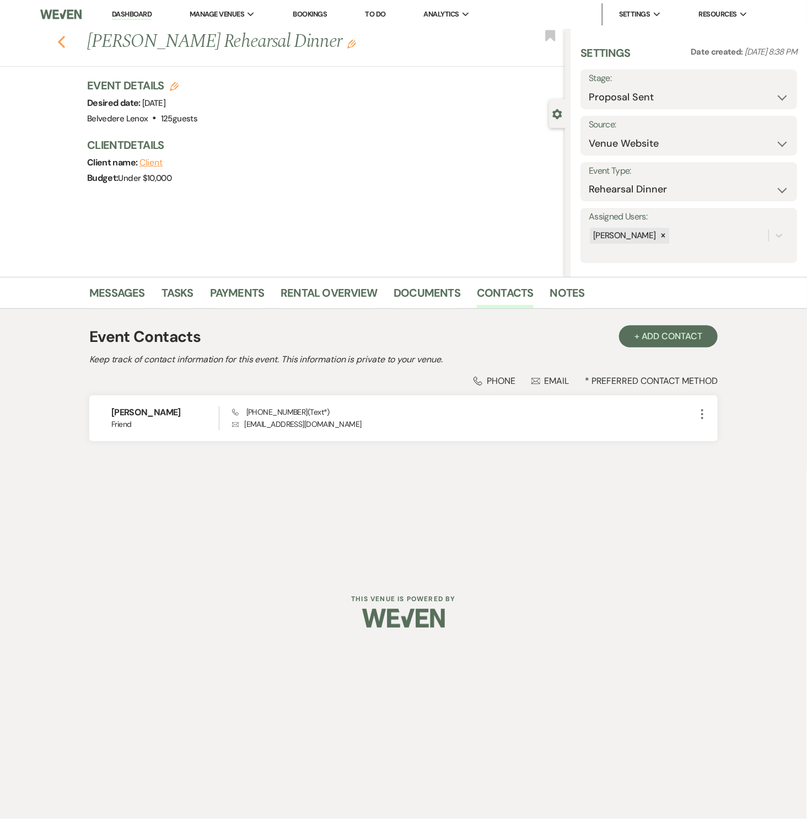
select select "6"
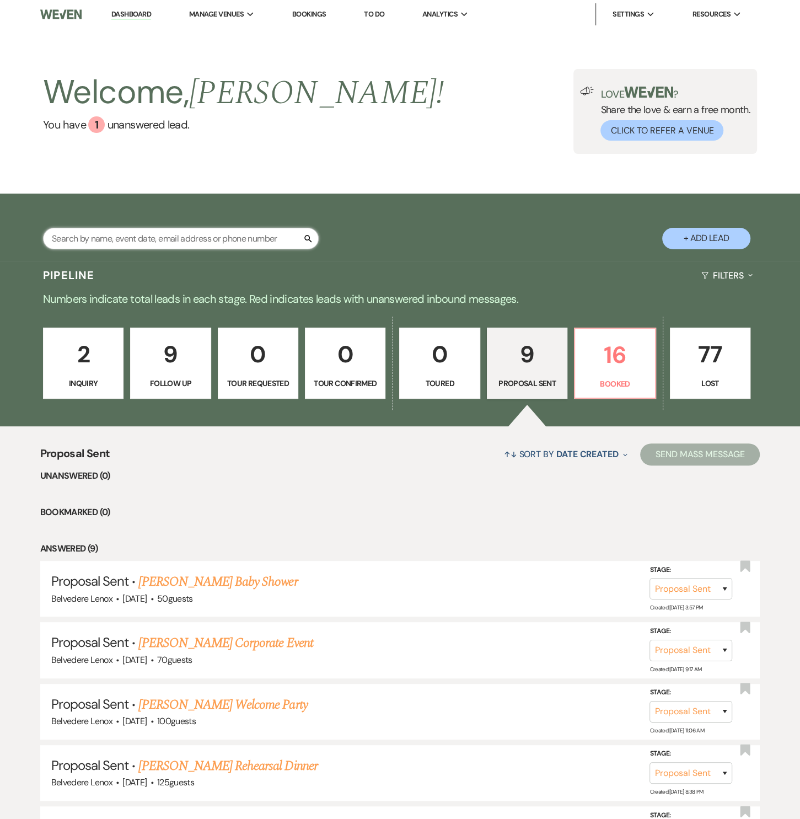
click at [129, 236] on input "text" at bounding box center [181, 239] width 276 height 22
type input "2049941"
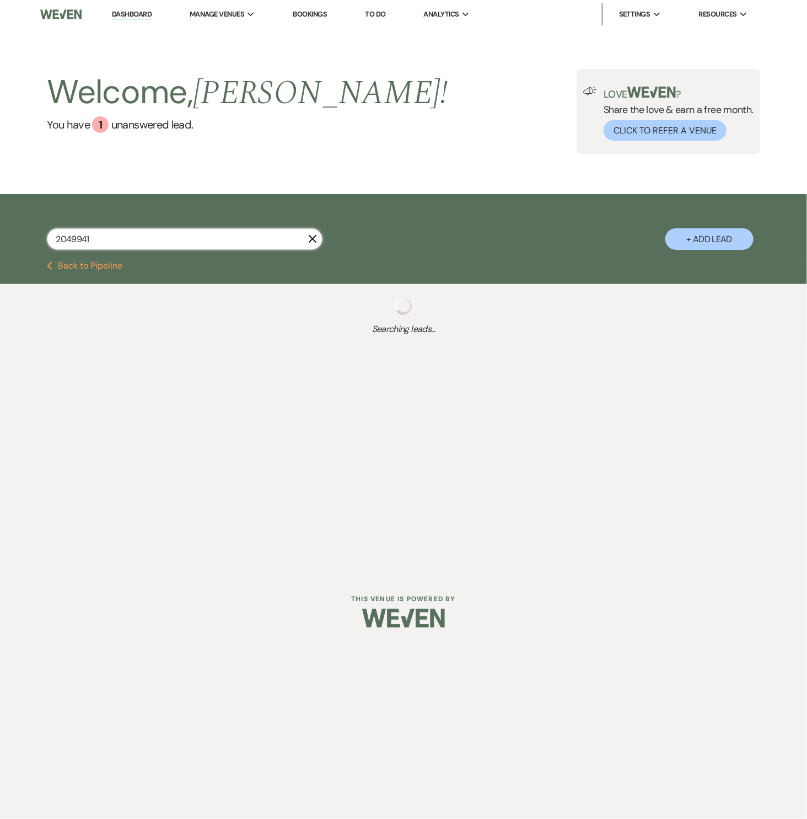
select select "9"
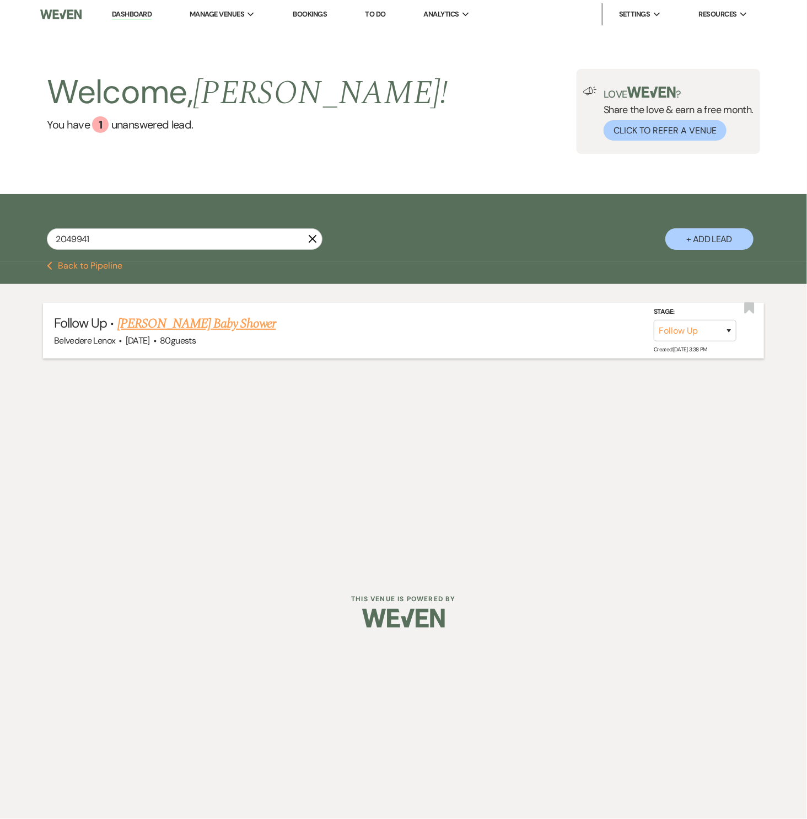
click at [229, 321] on link "[PERSON_NAME] Baby Shower" at bounding box center [196, 324] width 159 height 20
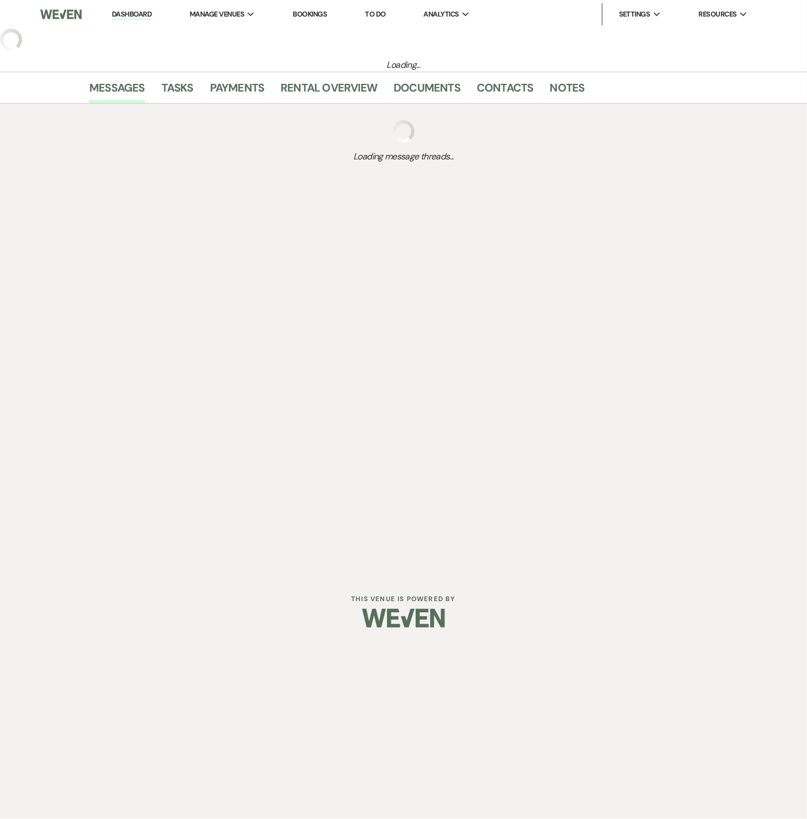
select select "9"
select select "5"
select select "3"
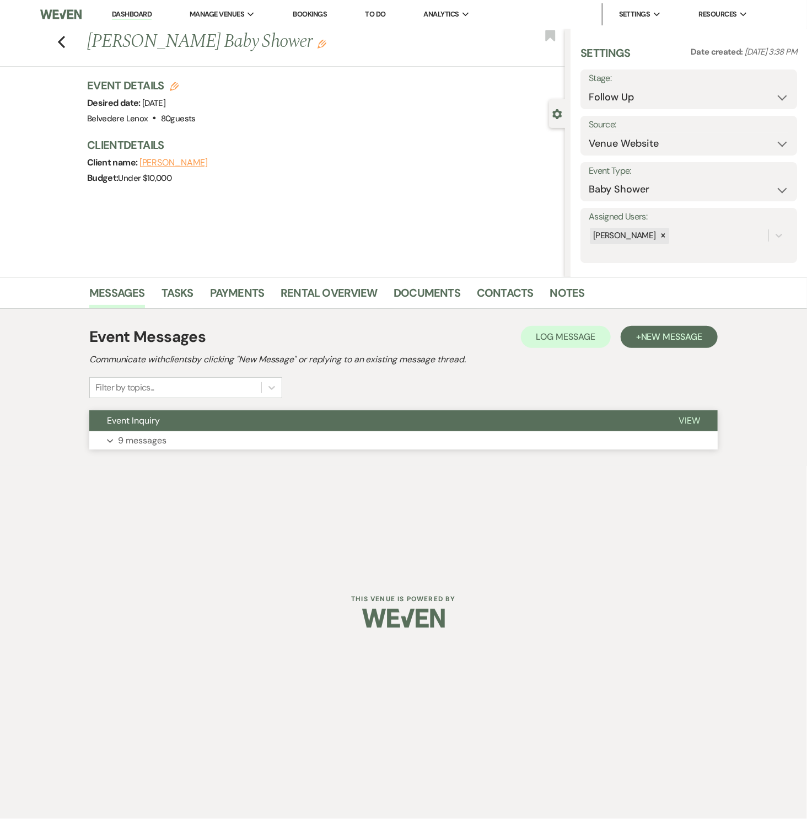
click at [153, 442] on p "9 messages" at bounding box center [142, 440] width 49 height 14
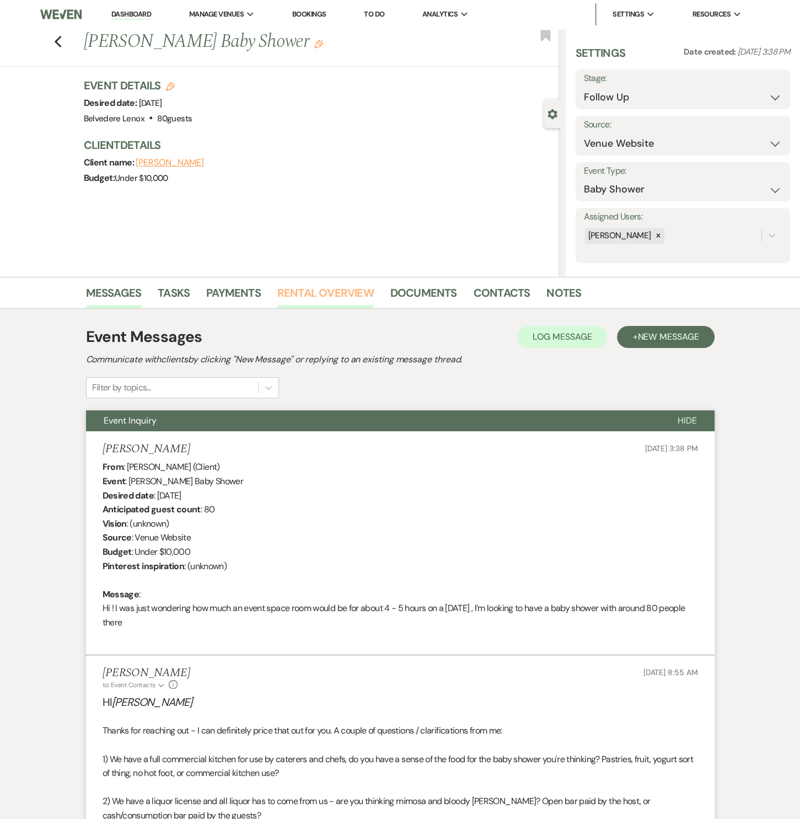
click at [332, 292] on link "Rental Overview" at bounding box center [325, 296] width 96 height 24
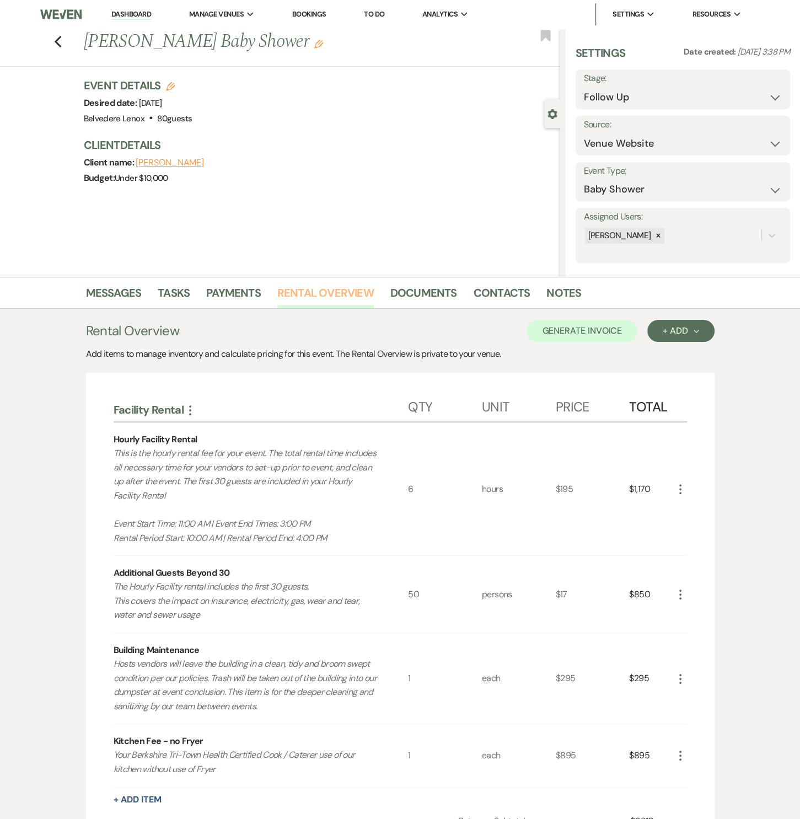
scroll to position [213, 0]
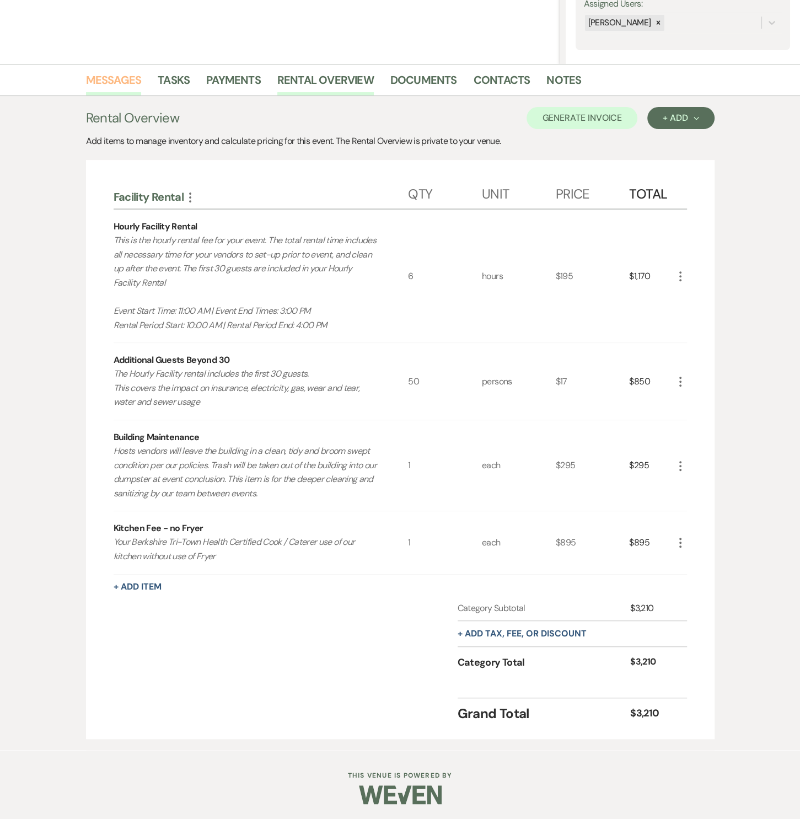
click at [105, 77] on link "Messages" at bounding box center [114, 83] width 56 height 24
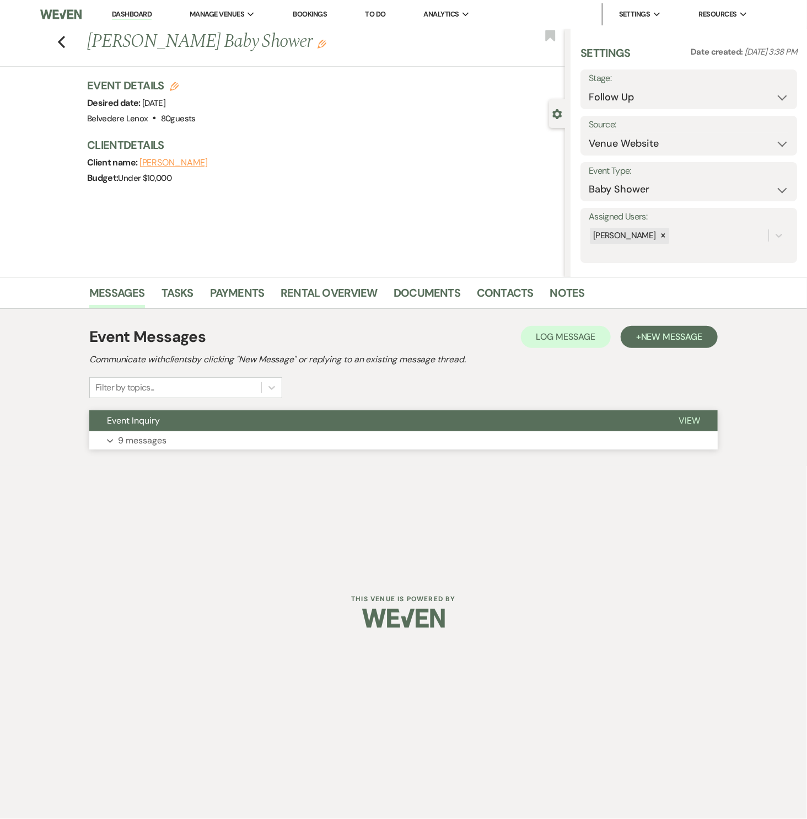
click at [158, 444] on p "9 messages" at bounding box center [142, 440] width 49 height 14
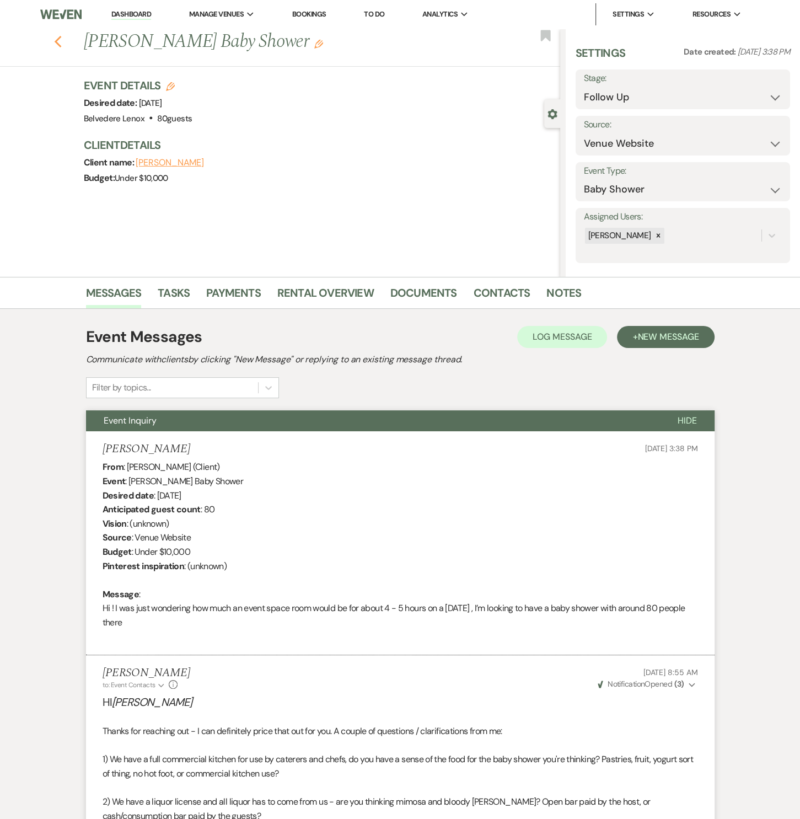
click at [61, 43] on use "button" at bounding box center [57, 42] width 7 height 12
select select "9"
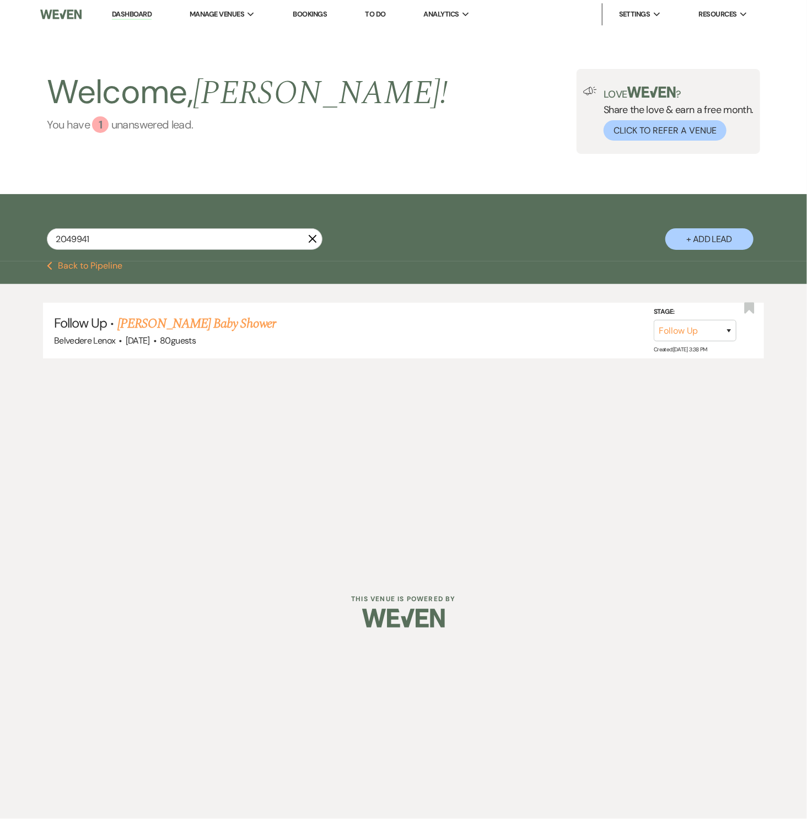
click at [101, 119] on div "1" at bounding box center [100, 124] width 17 height 17
click at [80, 261] on button "Previous Back to Pipeline" at bounding box center [85, 265] width 76 height 9
click at [115, 131] on link "You have 1 unanswered lead ." at bounding box center [247, 124] width 401 height 17
click at [317, 238] on icon "X" at bounding box center [312, 238] width 9 height 9
click at [314, 237] on use "button" at bounding box center [313, 239] width 8 height 8
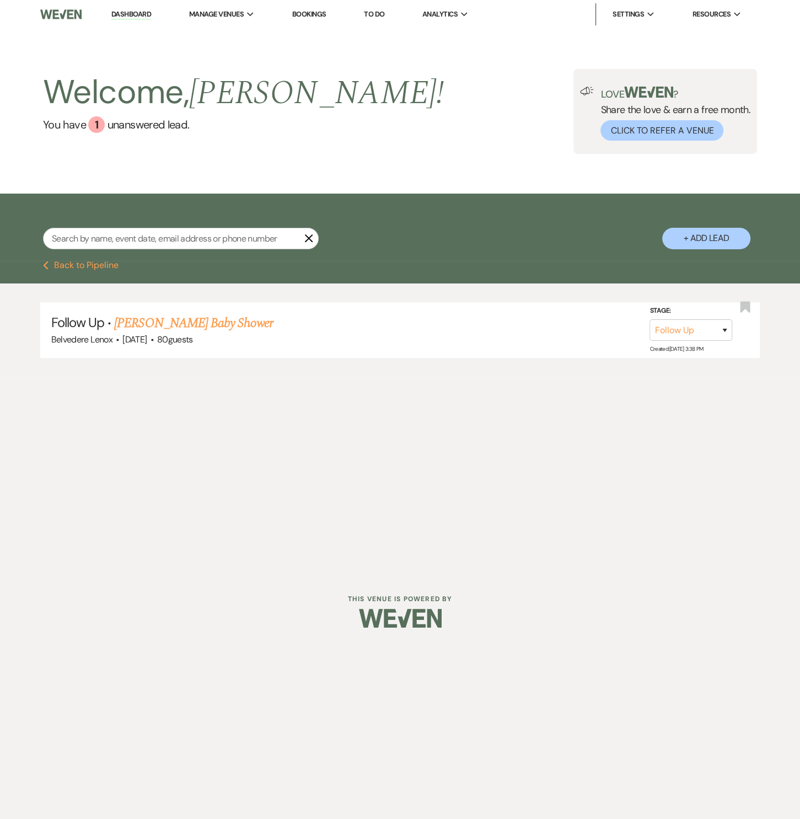
select select "6"
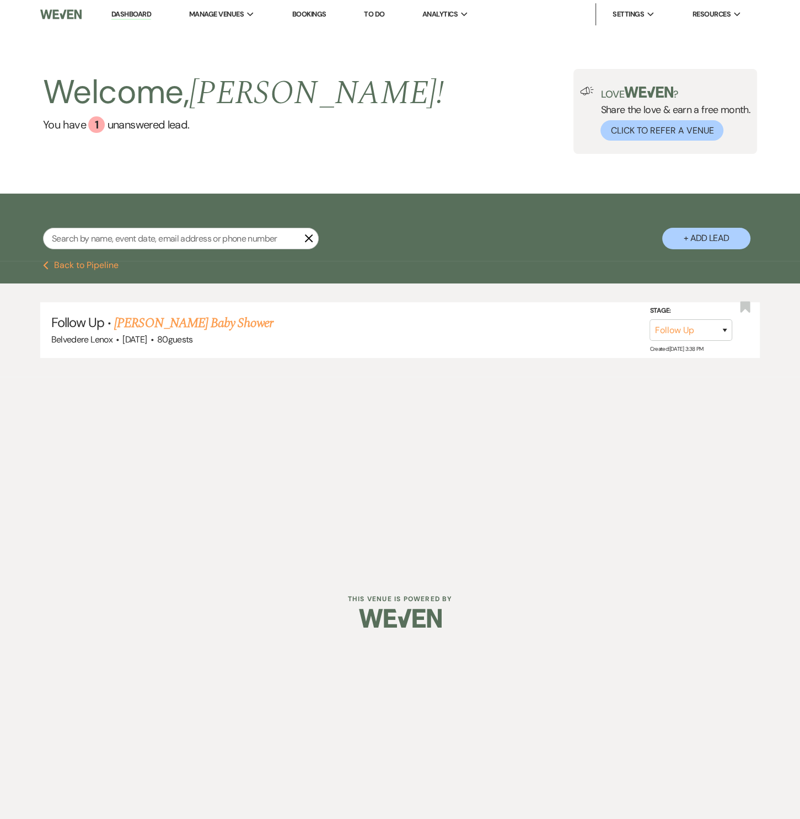
select select "6"
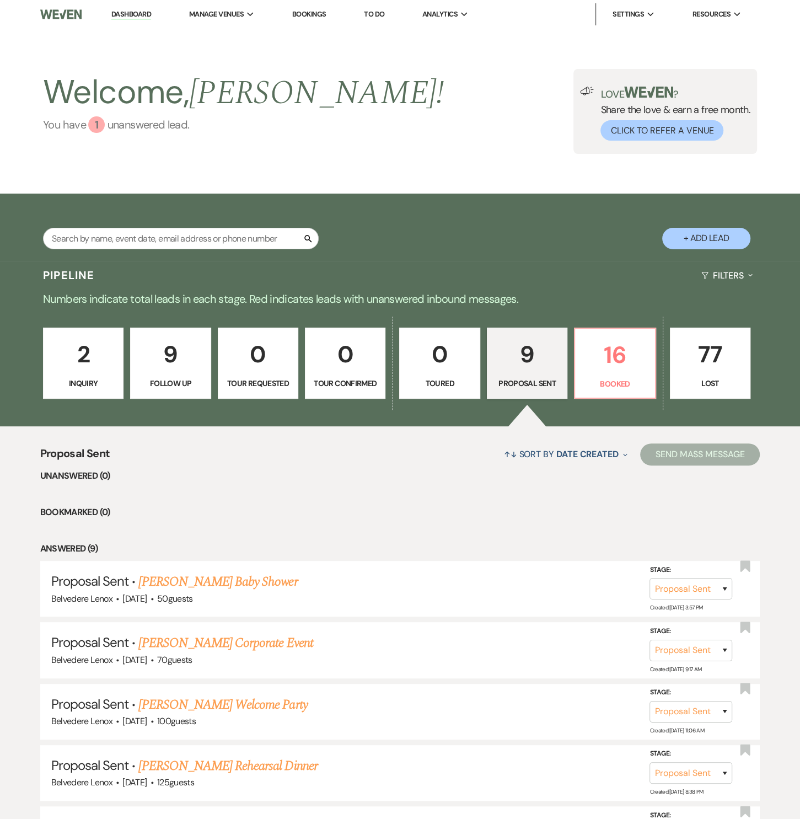
click at [121, 128] on link "You have 1 unanswered lead ." at bounding box center [243, 124] width 401 height 17
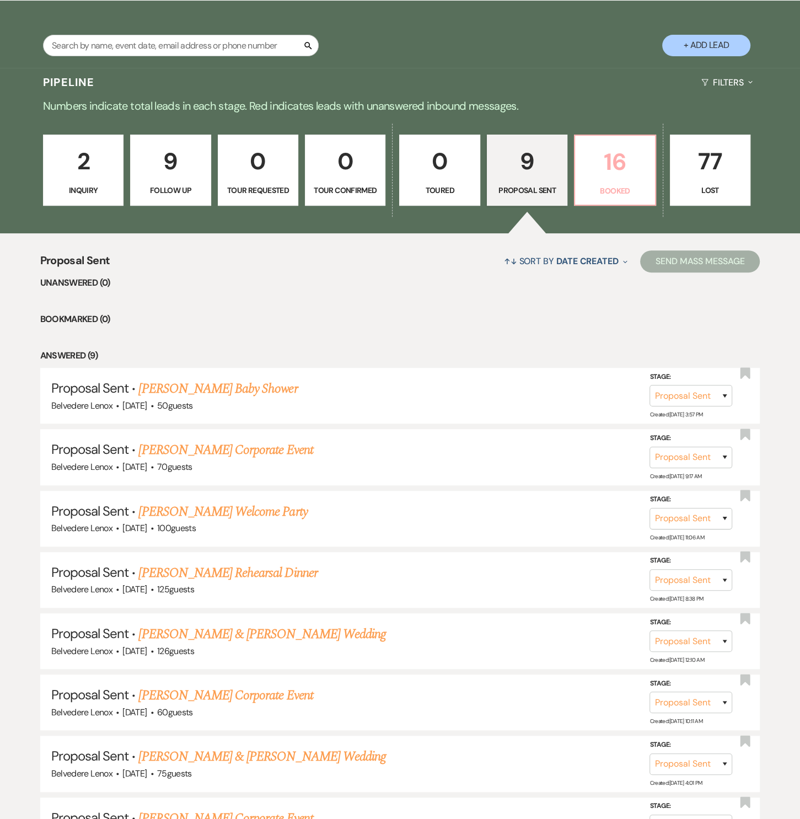
click at [629, 189] on p "Booked" at bounding box center [615, 191] width 66 height 12
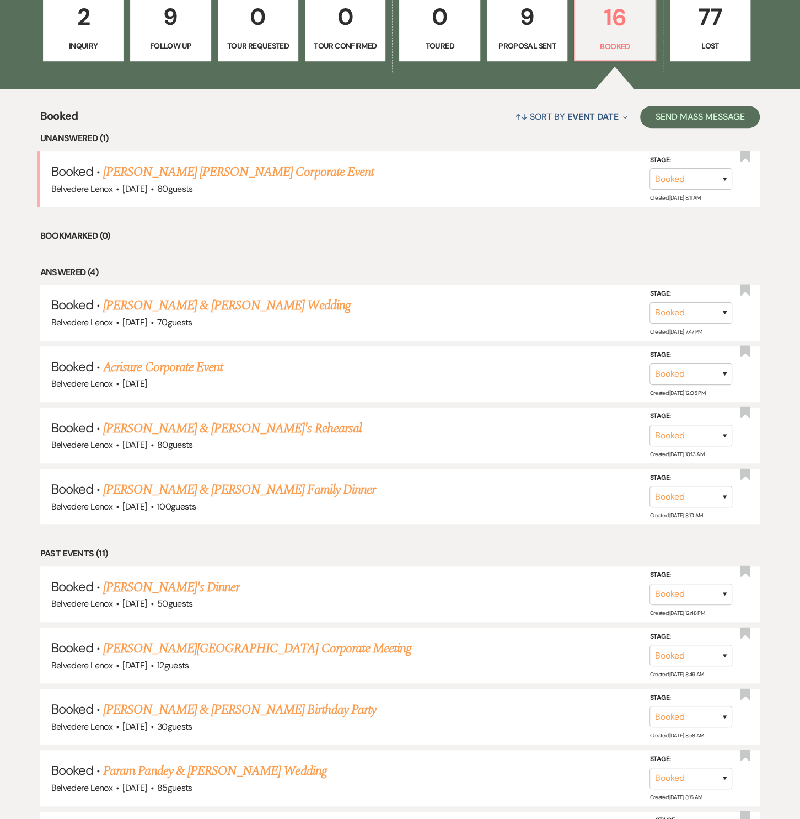
scroll to position [330, 0]
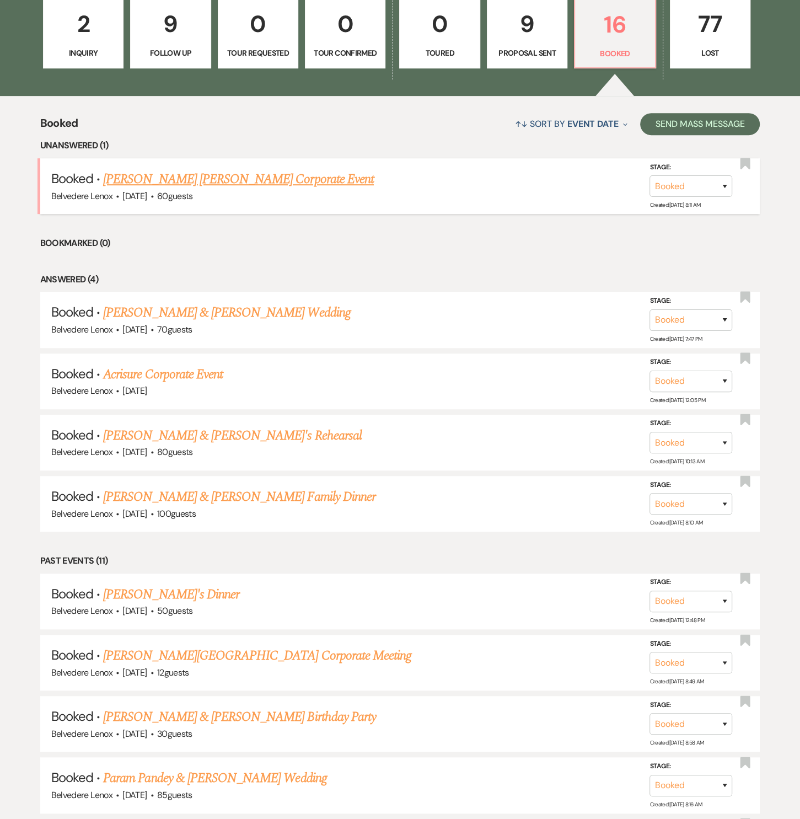
click at [213, 187] on link "[PERSON_NAME] [PERSON_NAME] Corporate Event" at bounding box center [238, 179] width 271 height 20
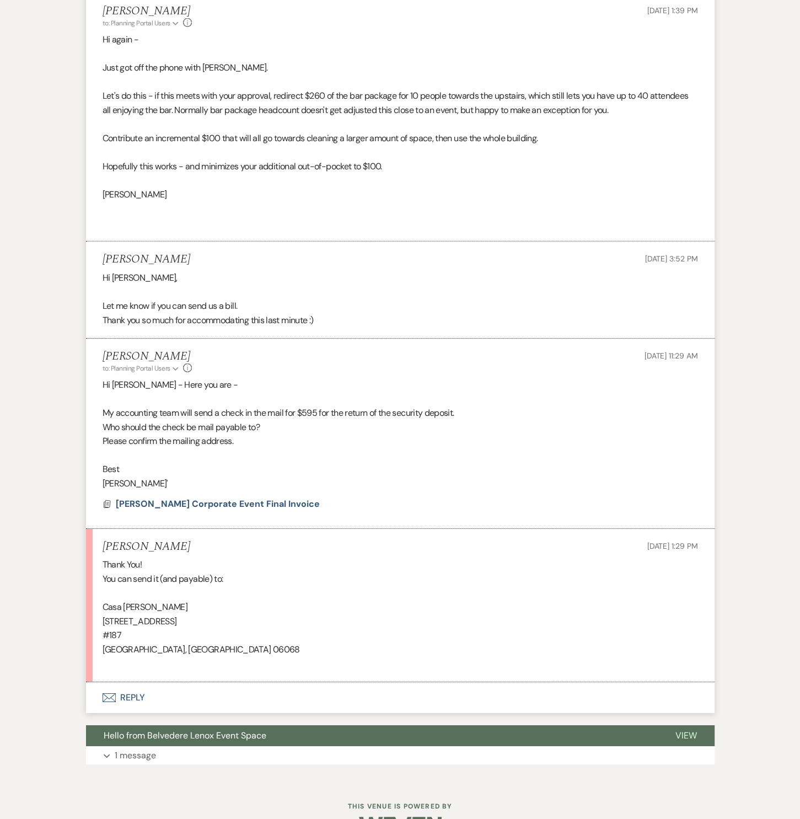
scroll to position [2657, 0]
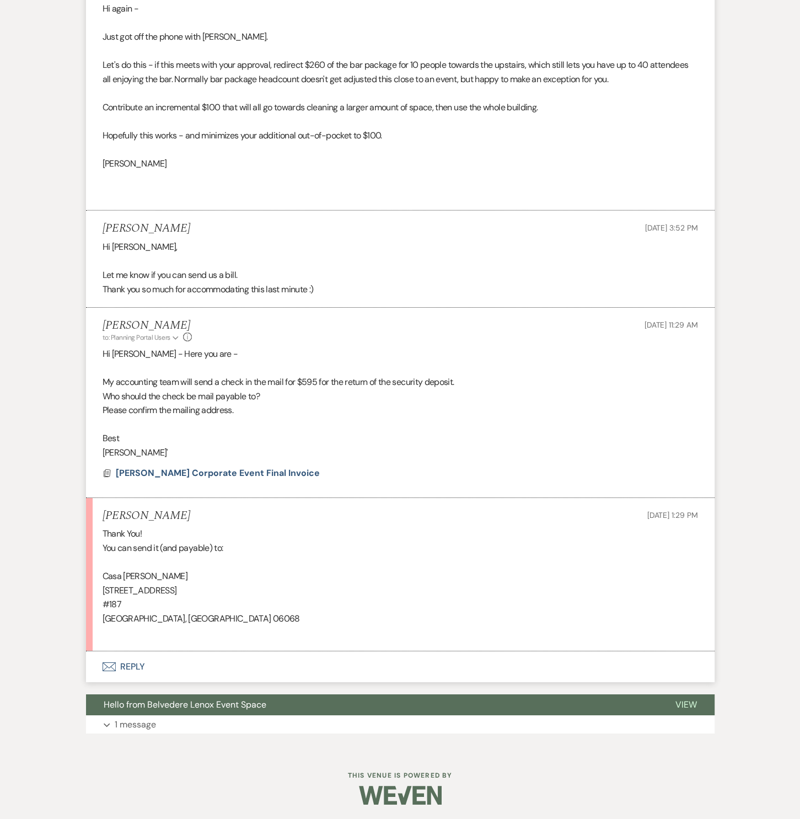
click at [138, 668] on button "Envelope Reply" at bounding box center [400, 666] width 629 height 31
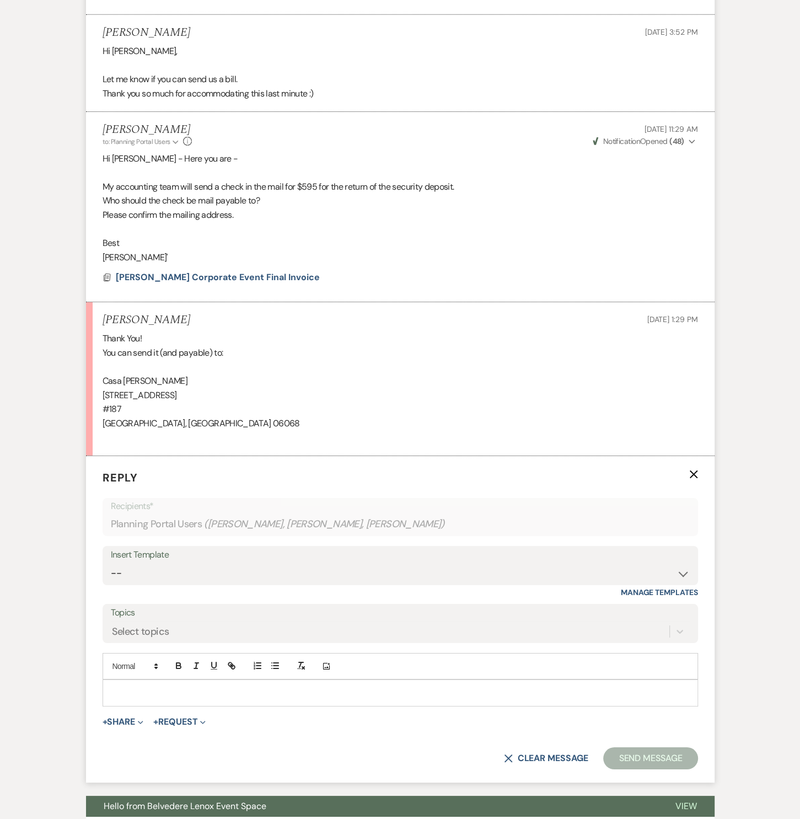
scroll to position [2858, 0]
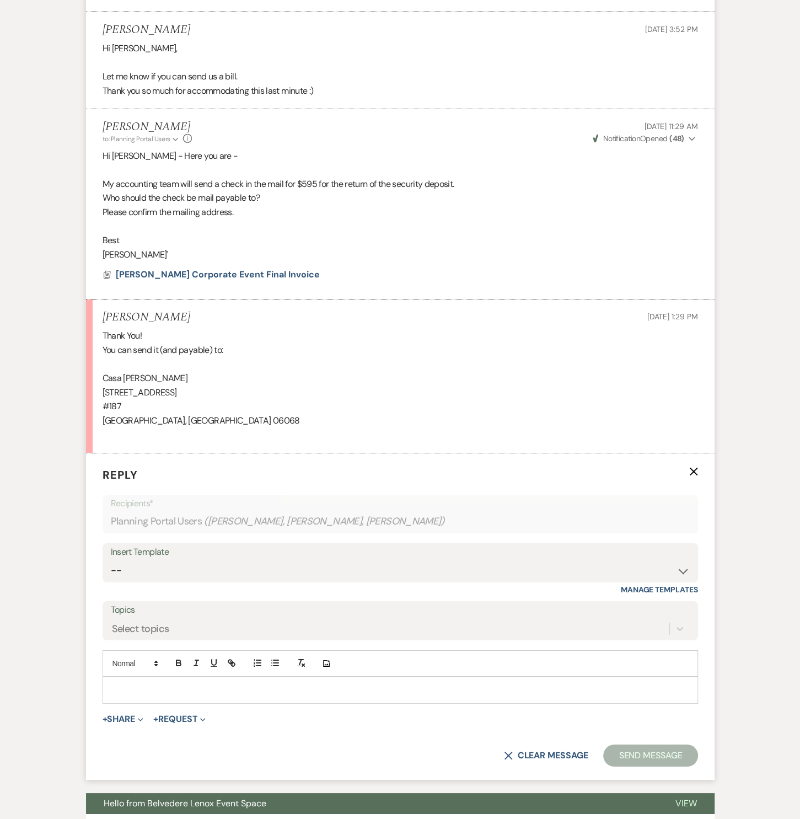
click at [147, 684] on p at bounding box center [400, 690] width 578 height 12
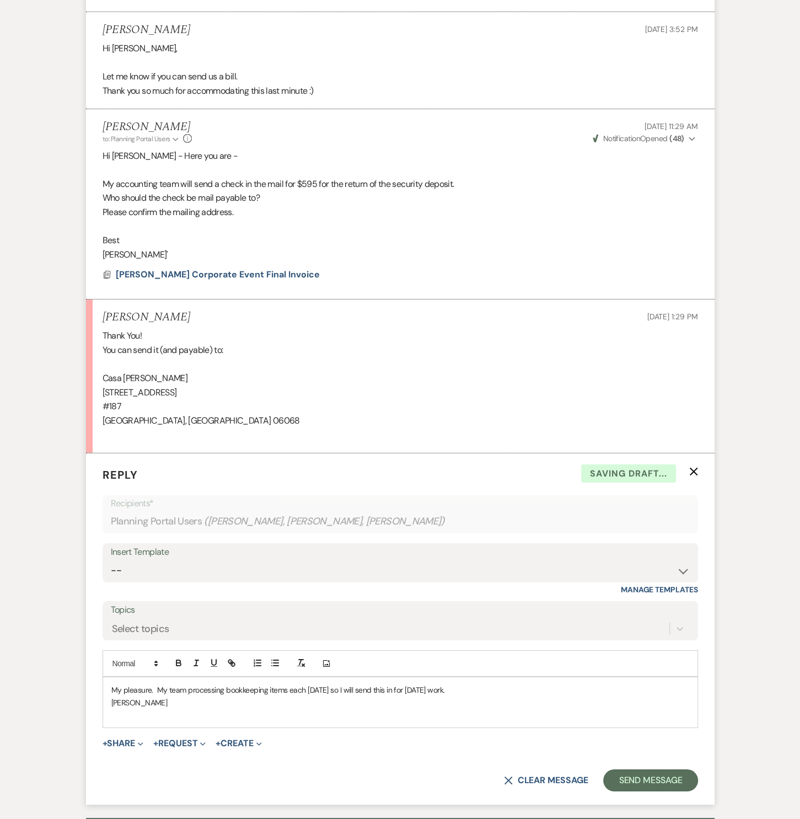
click at [217, 688] on p "My pleasure. My team processing bookkeeping items each Wednesday so I will send…" at bounding box center [400, 690] width 578 height 12
click at [223, 688] on p "My pleasure. My team processing bookkeeping items each Wednesday so I will send…" at bounding box center [400, 690] width 578 height 12
click at [401, 685] on p "My pleasure. My team processes bookkeeping items each Wednesday so I will send …" at bounding box center [400, 690] width 578 height 12
click at [612, 773] on button "Send Message" at bounding box center [650, 780] width 94 height 22
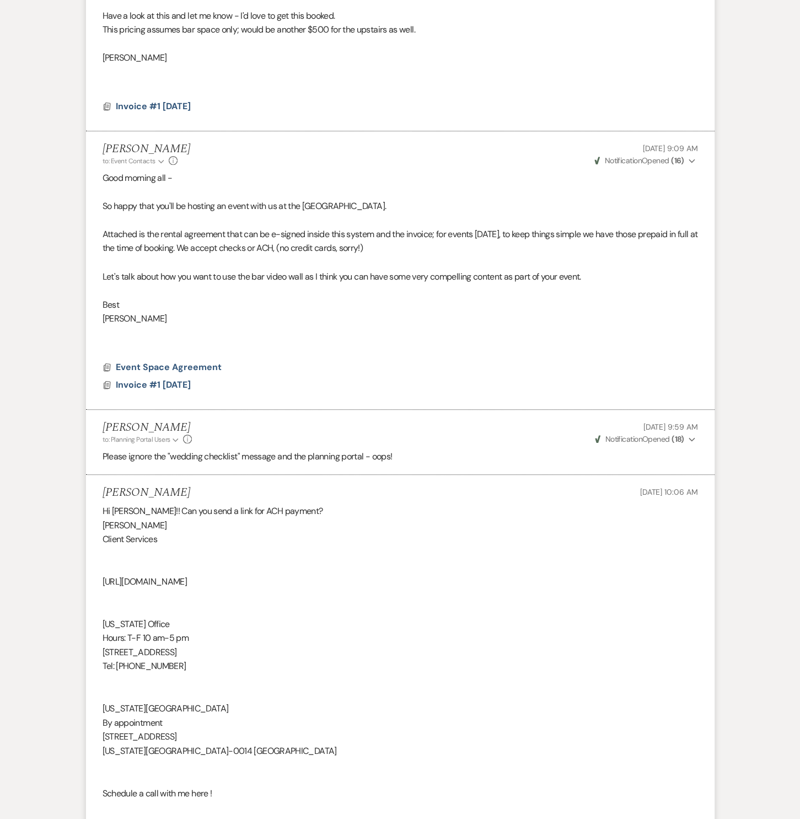
scroll to position [0, 0]
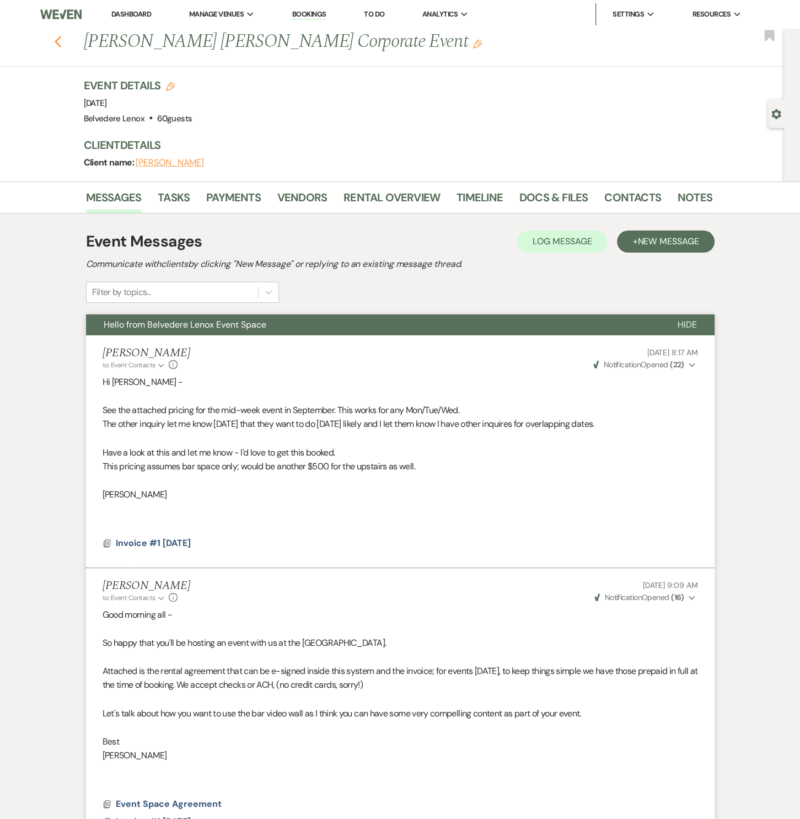
click at [62, 43] on icon "Previous" at bounding box center [58, 41] width 8 height 13
